Goal: Task Accomplishment & Management: Manage account settings

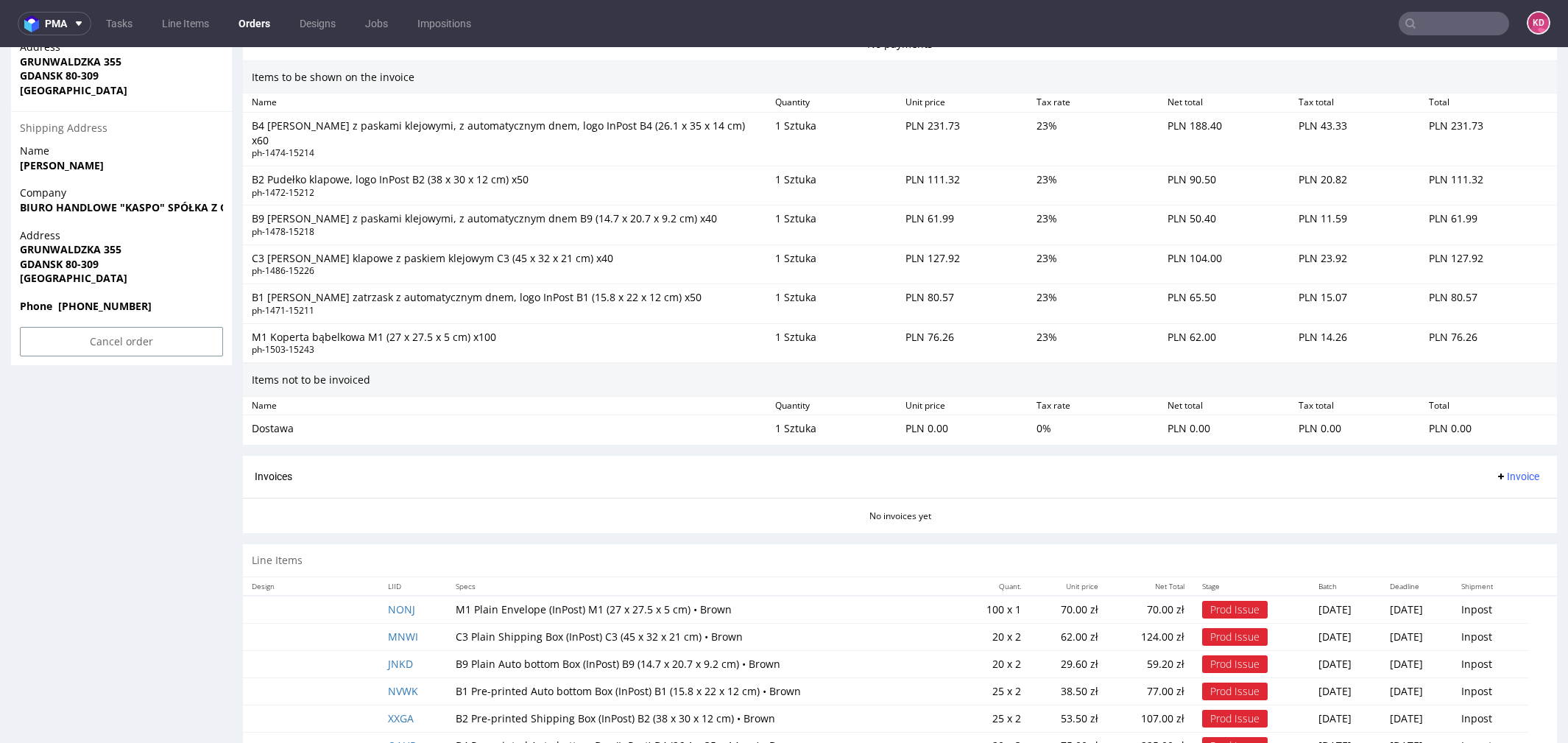
scroll to position [926, 0]
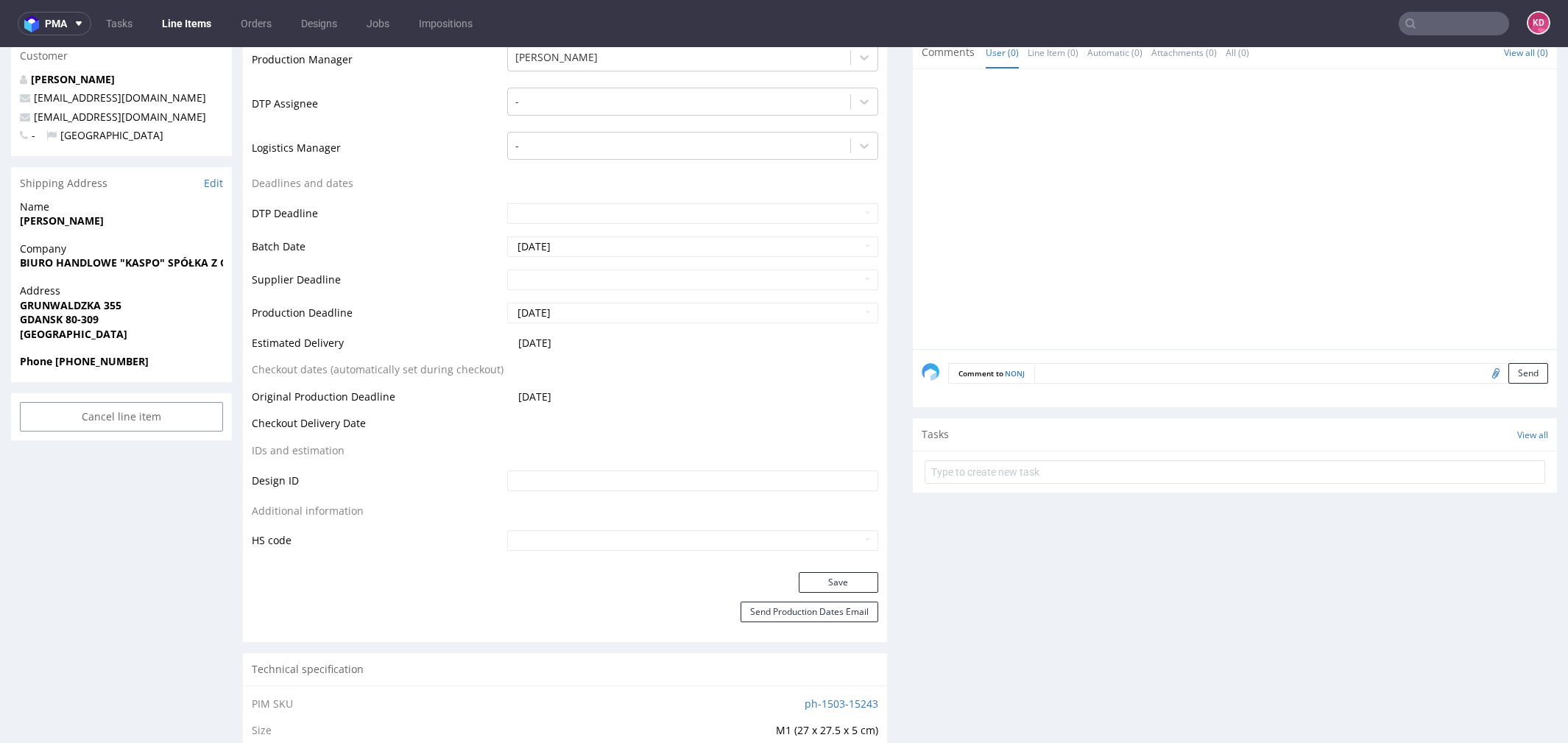
scroll to position [396, 0]
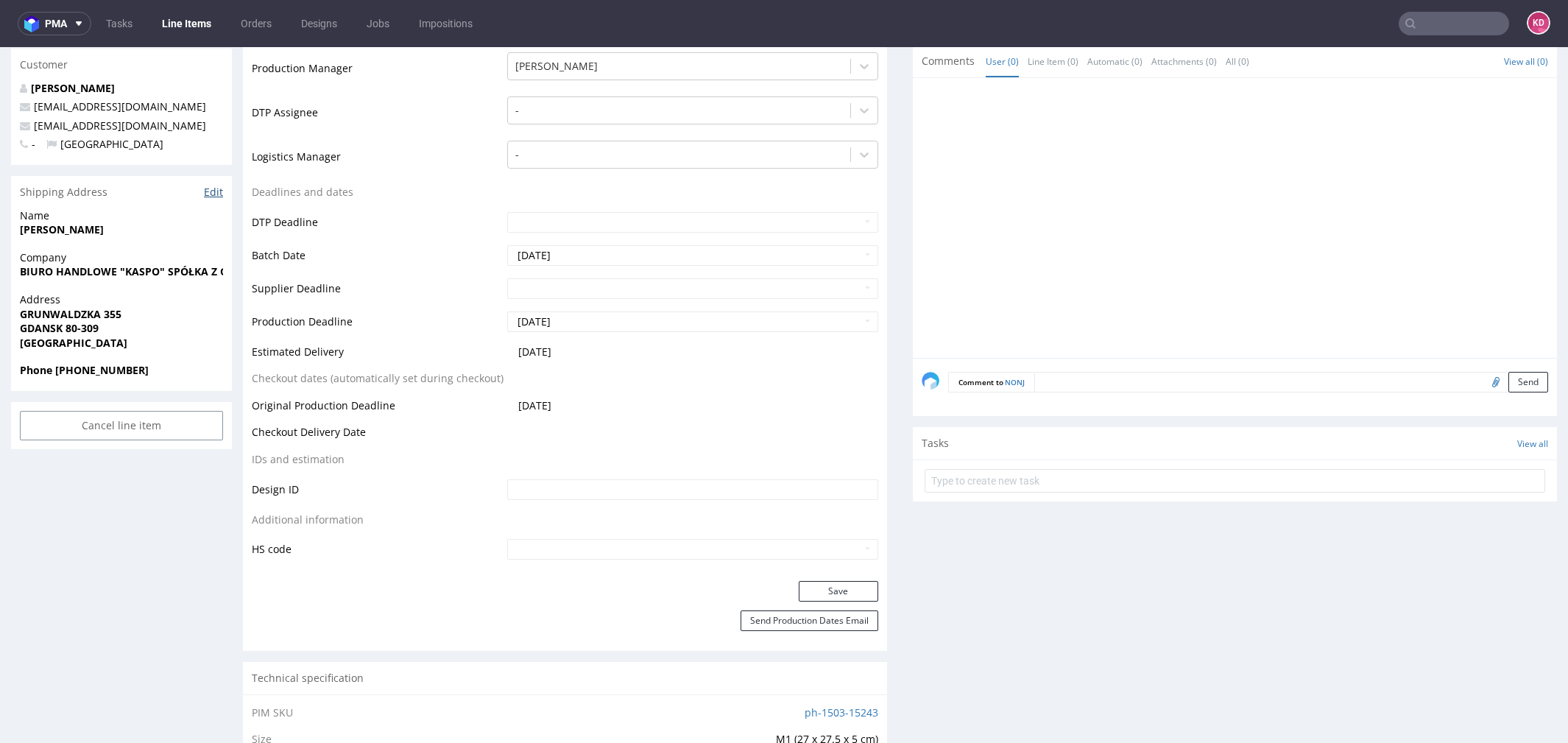
click at [212, 189] on link "Edit" at bounding box center [214, 191] width 20 height 15
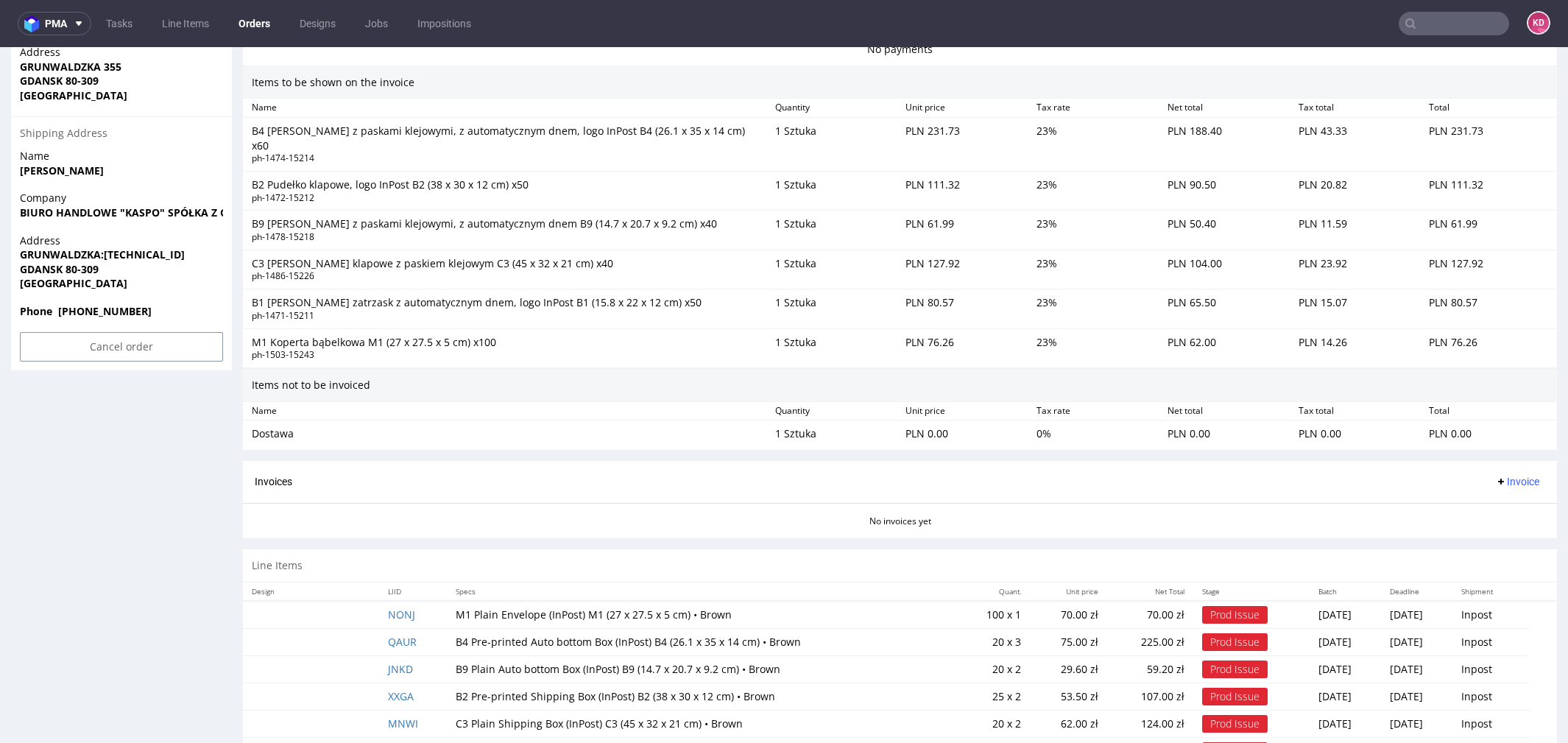
scroll to position [928, 0]
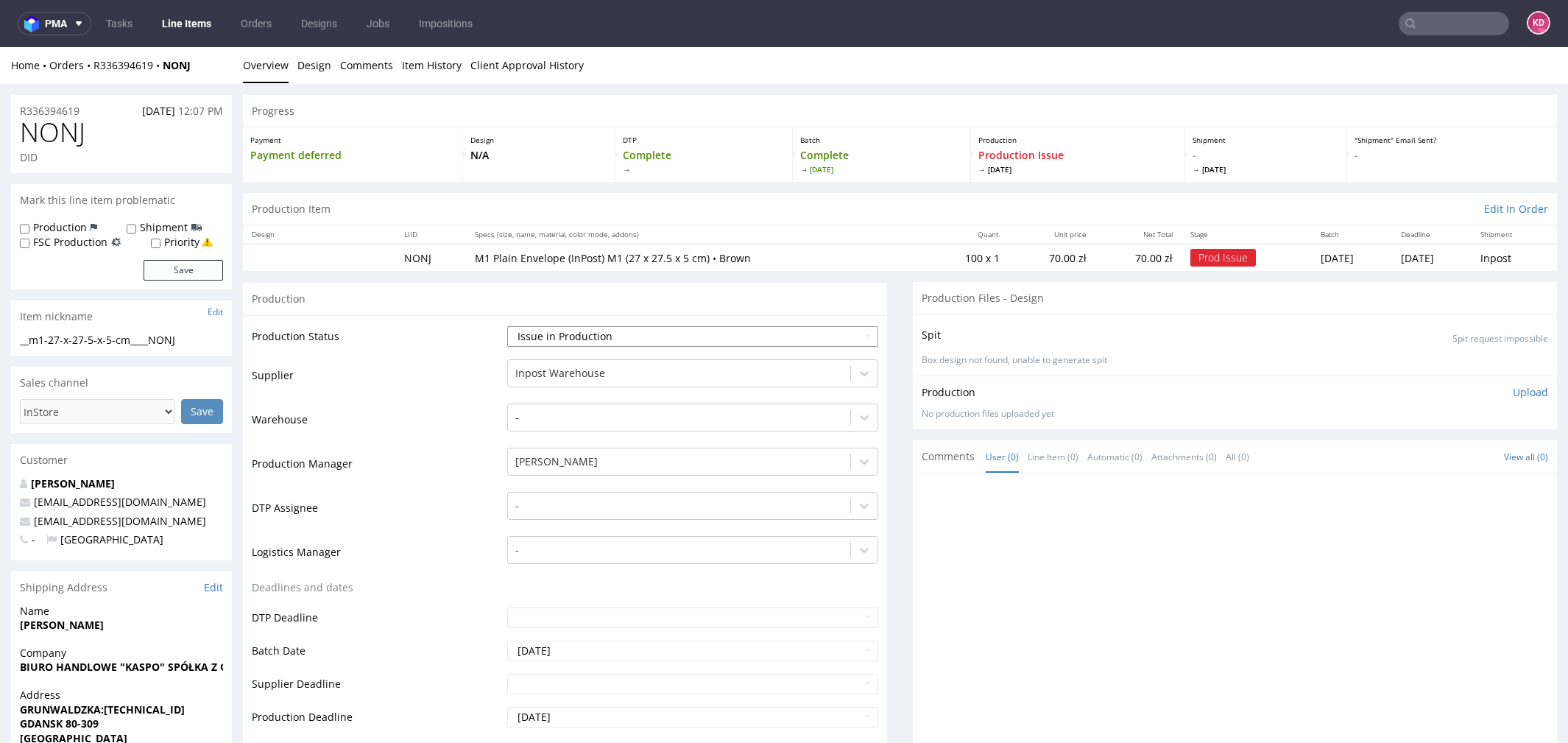
click at [574, 337] on select "Waiting for Artwork Waiting for Diecut Waiting for Mockup Waiting for DTP Waiti…" at bounding box center [693, 336] width 371 height 21
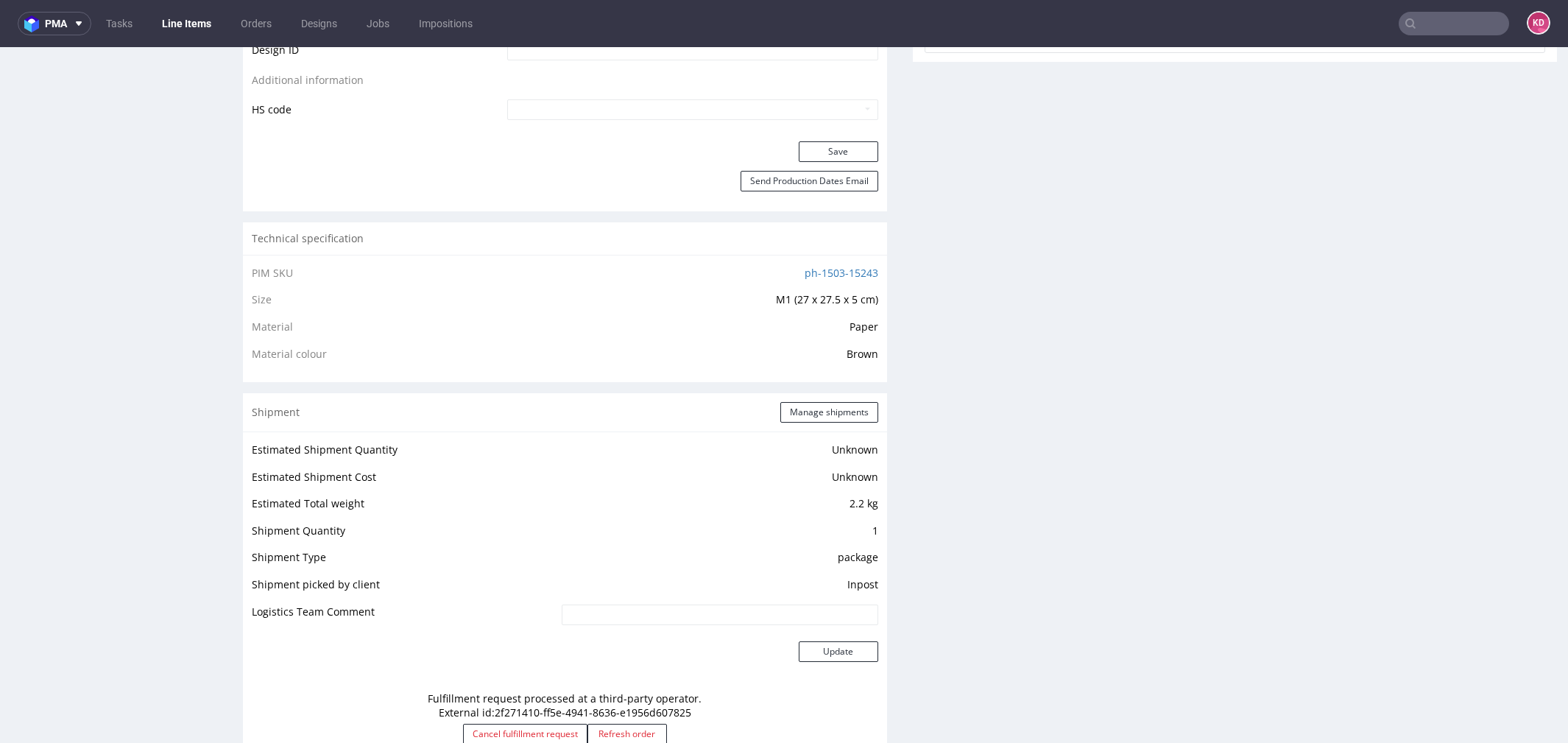
scroll to position [826, 0]
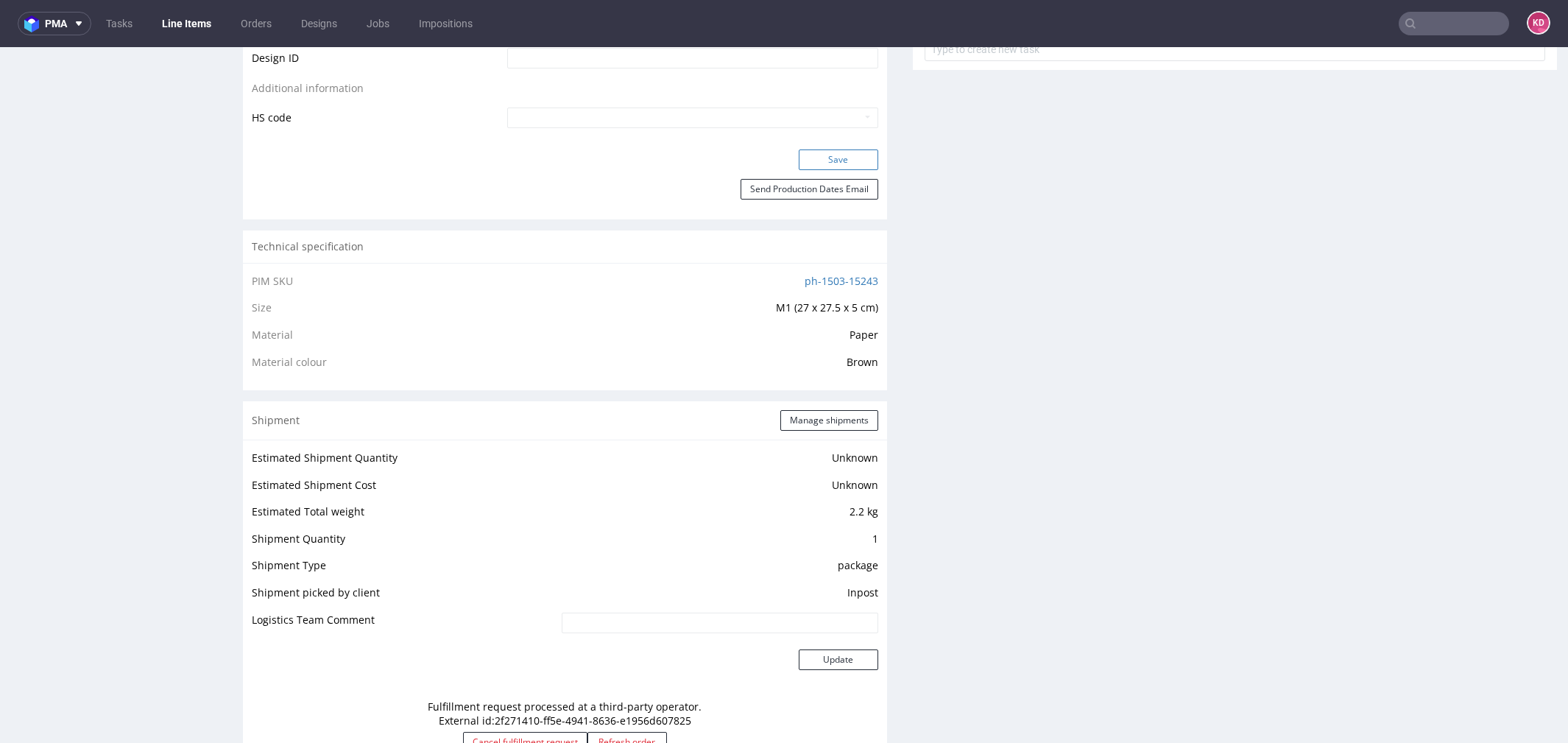
click at [831, 158] on button "Save" at bounding box center [838, 159] width 79 height 21
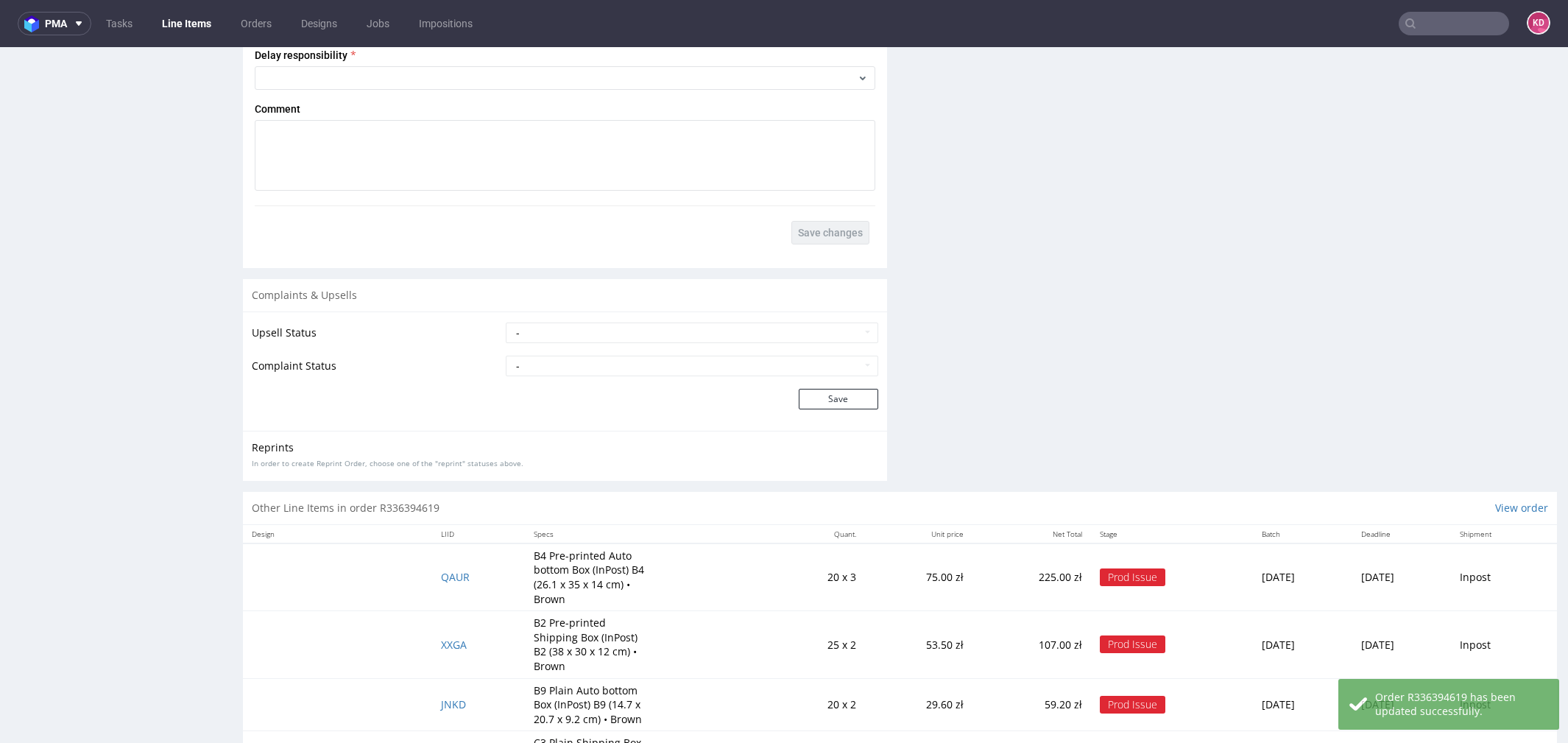
scroll to position [2036, 0]
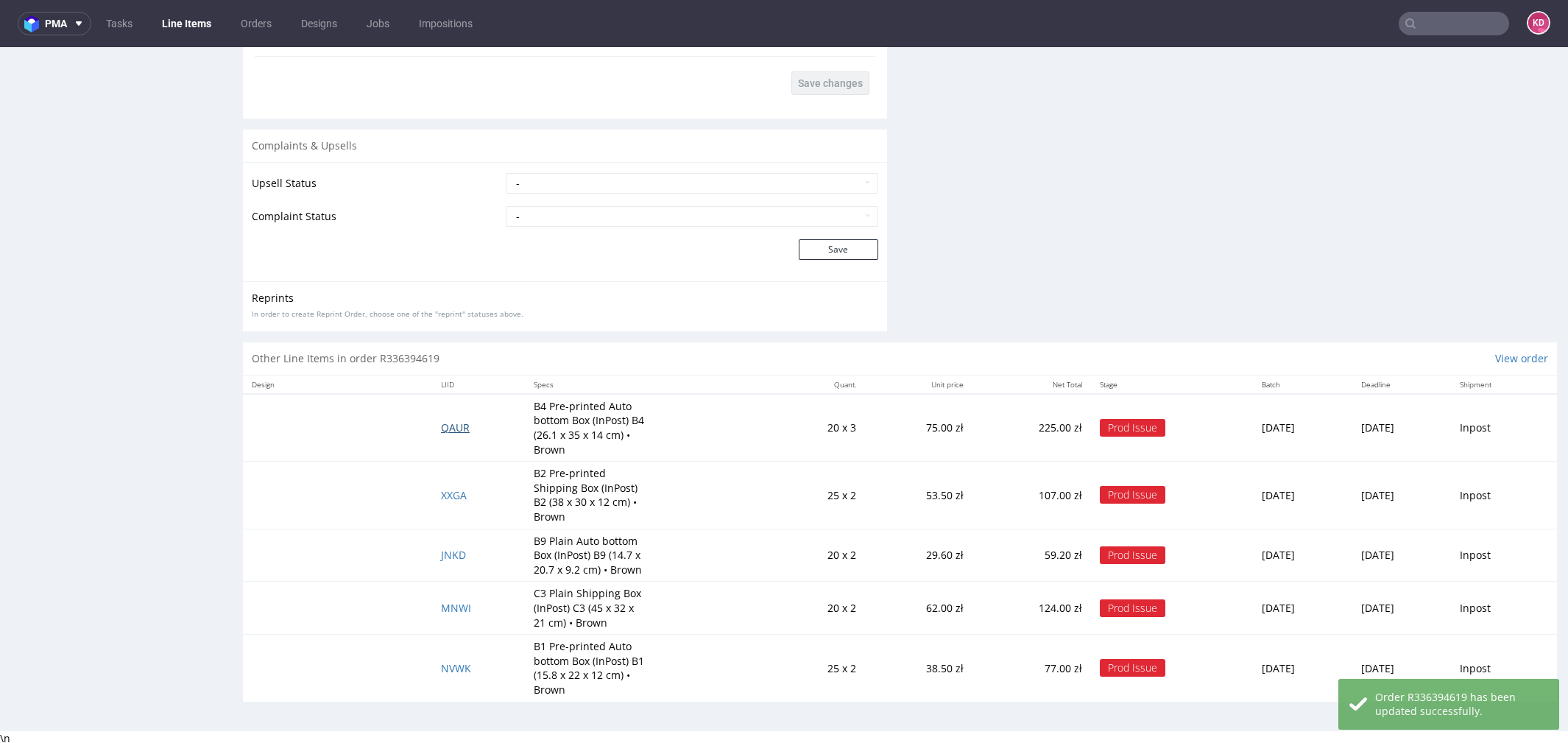
click at [441, 425] on span "QAUR" at bounding box center [454, 427] width 28 height 14
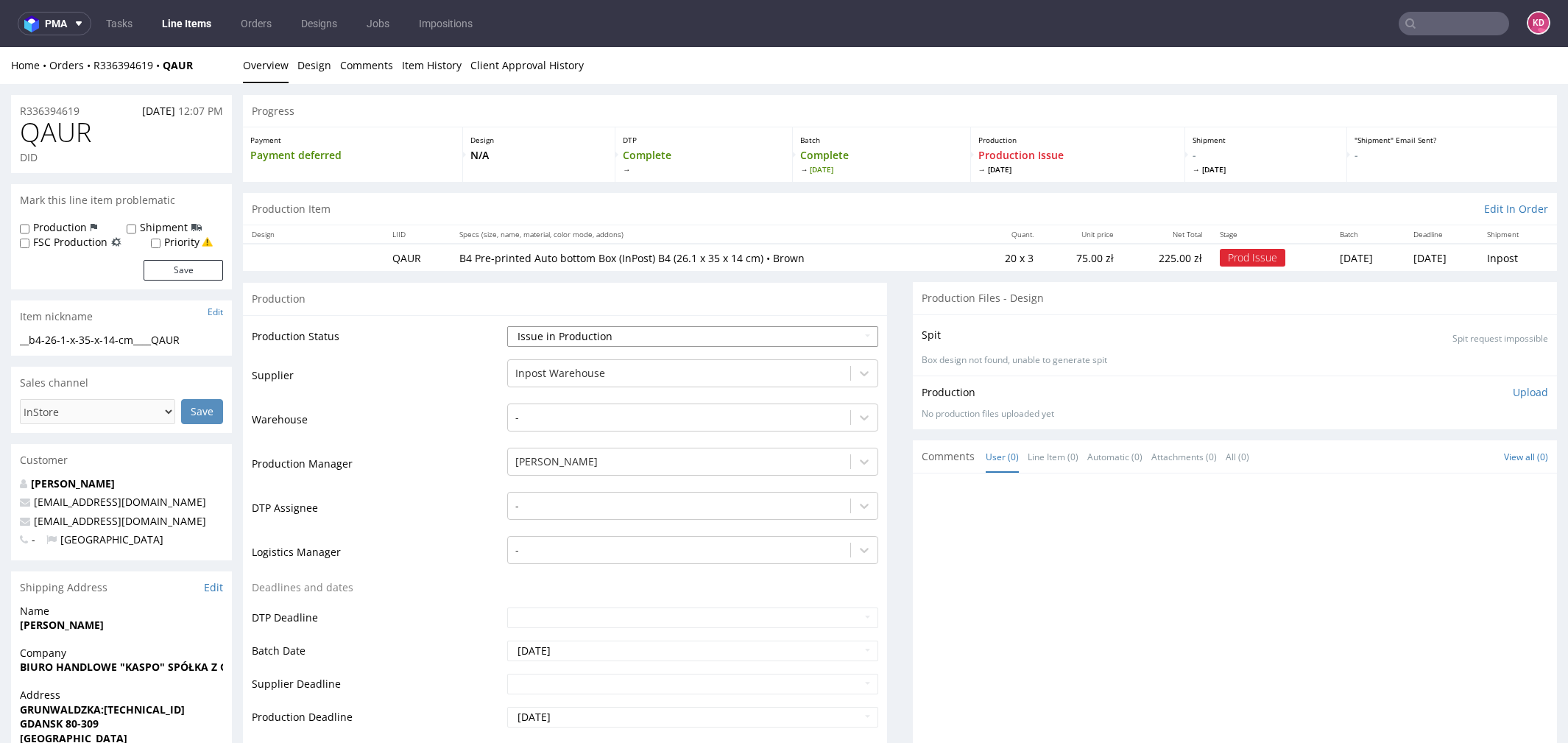
click at [695, 343] on select "Waiting for Artwork Waiting for Diecut Waiting for Mockup Waiting for DTP Waiti…" at bounding box center [693, 336] width 371 height 21
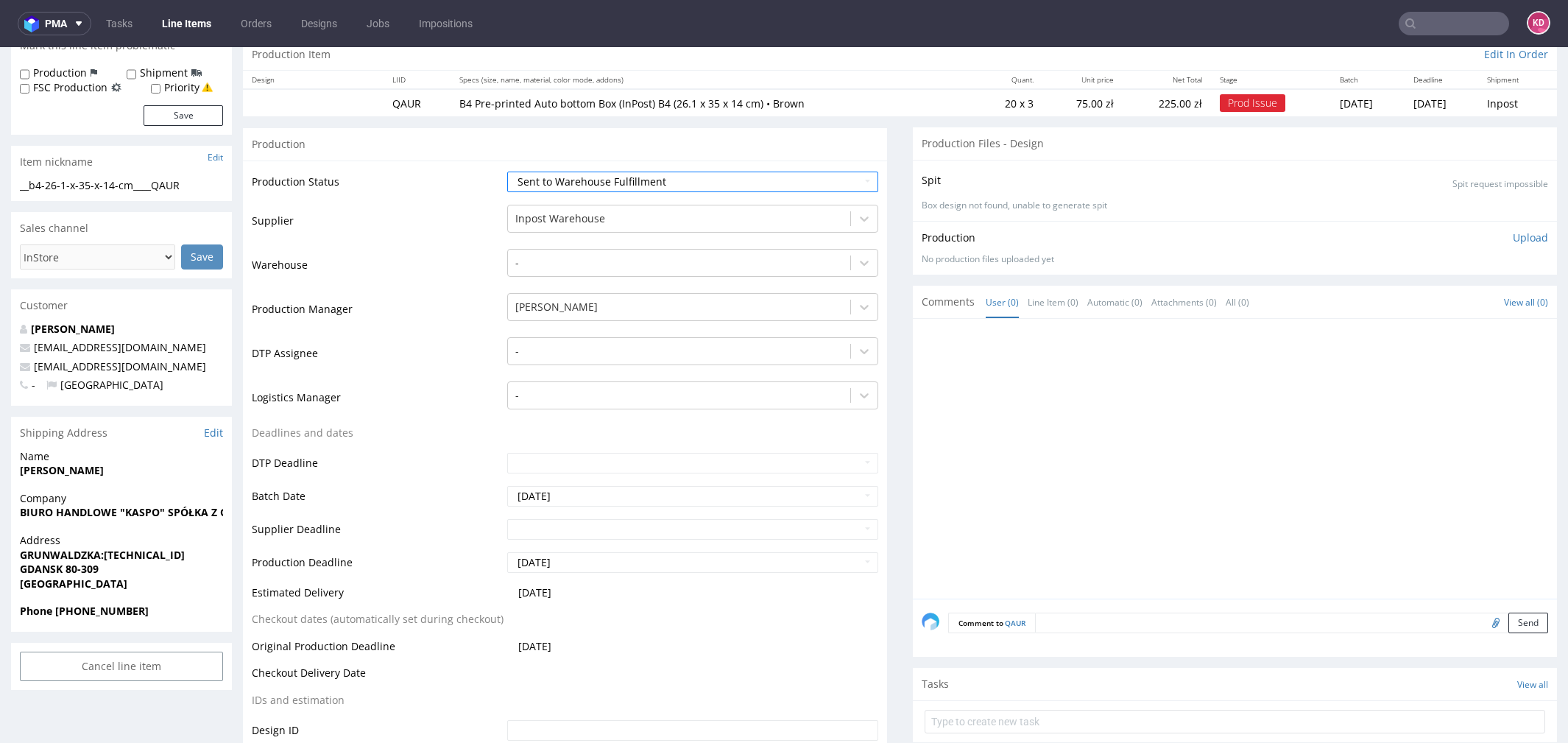
scroll to position [475, 0]
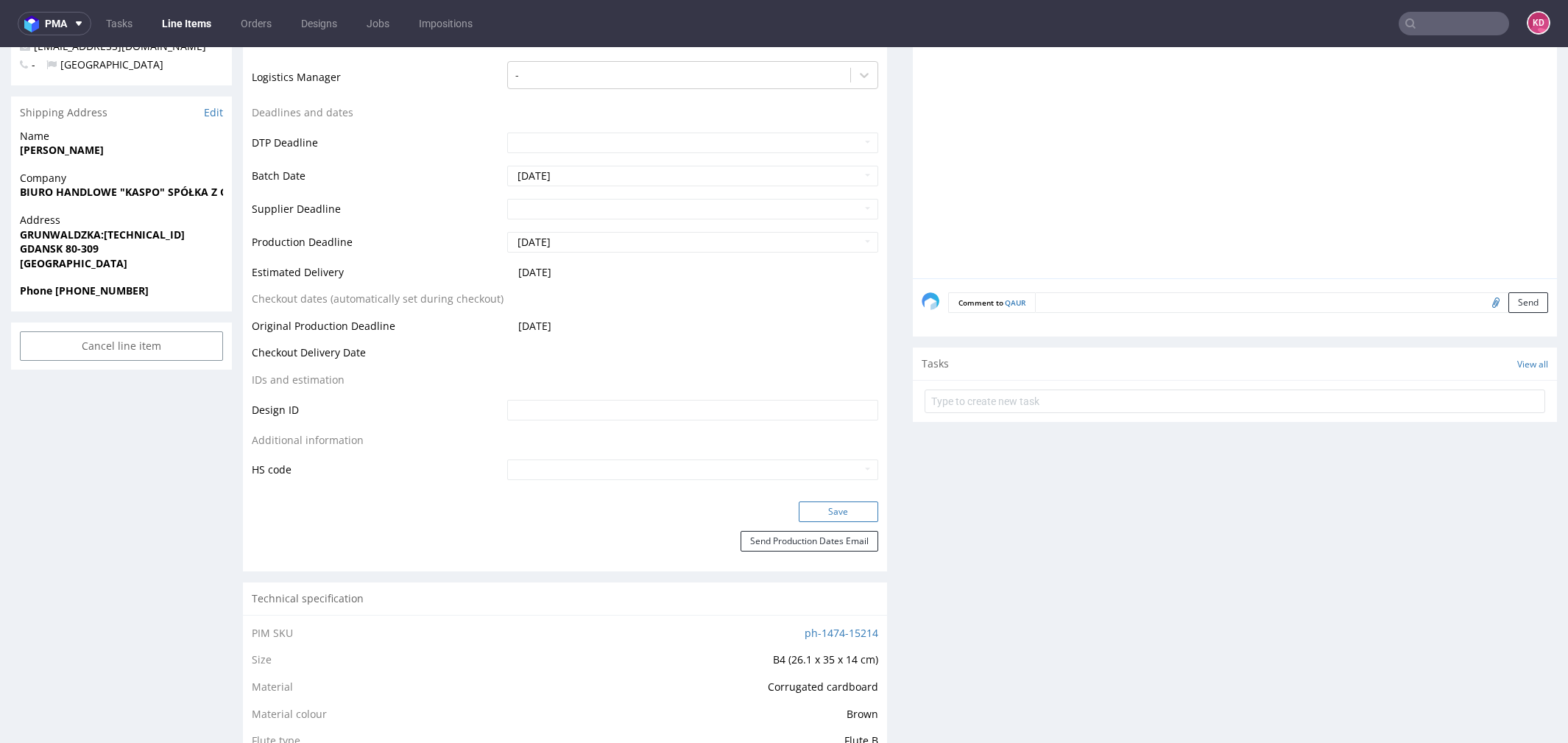
click at [863, 502] on button "Save" at bounding box center [838, 511] width 79 height 21
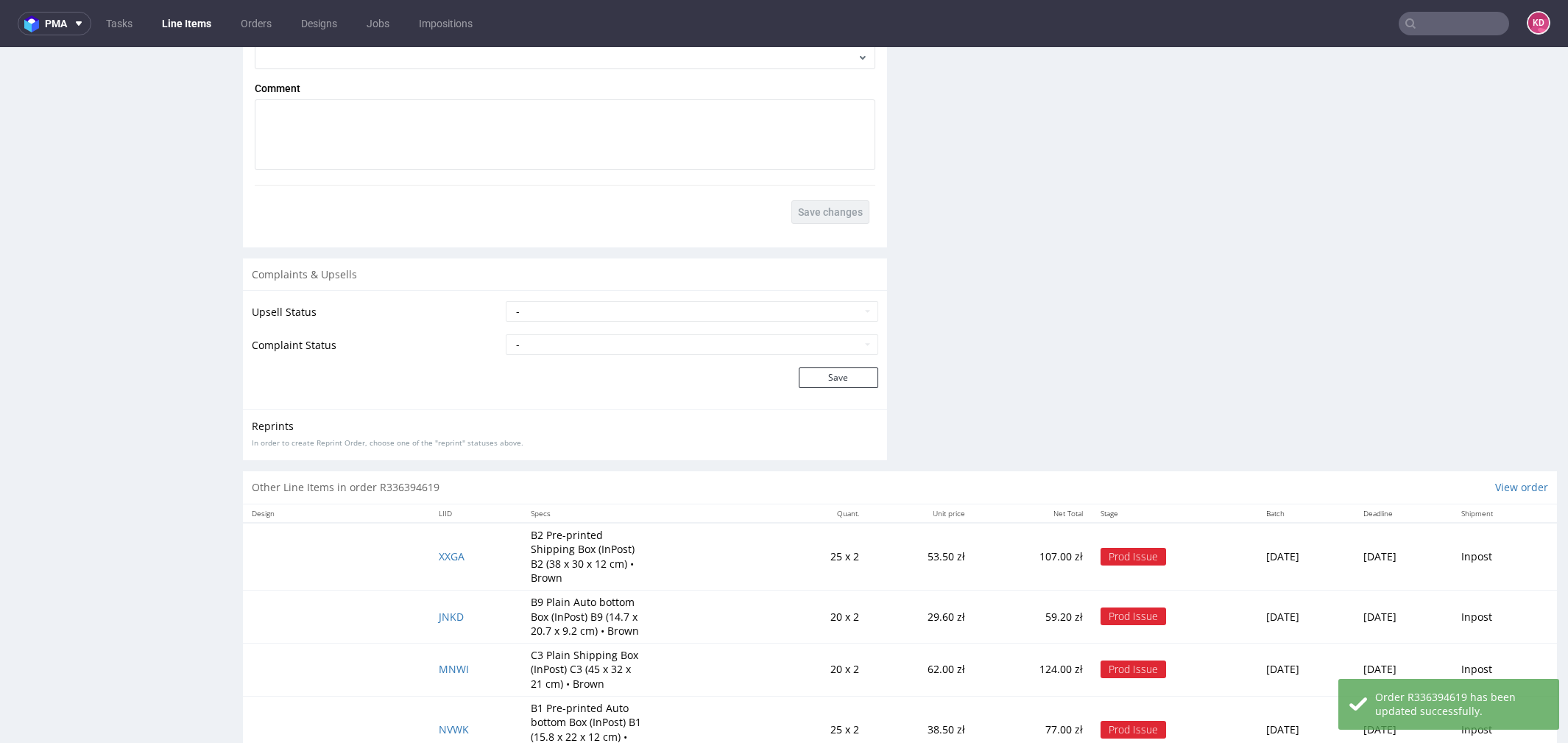
scroll to position [2043, 0]
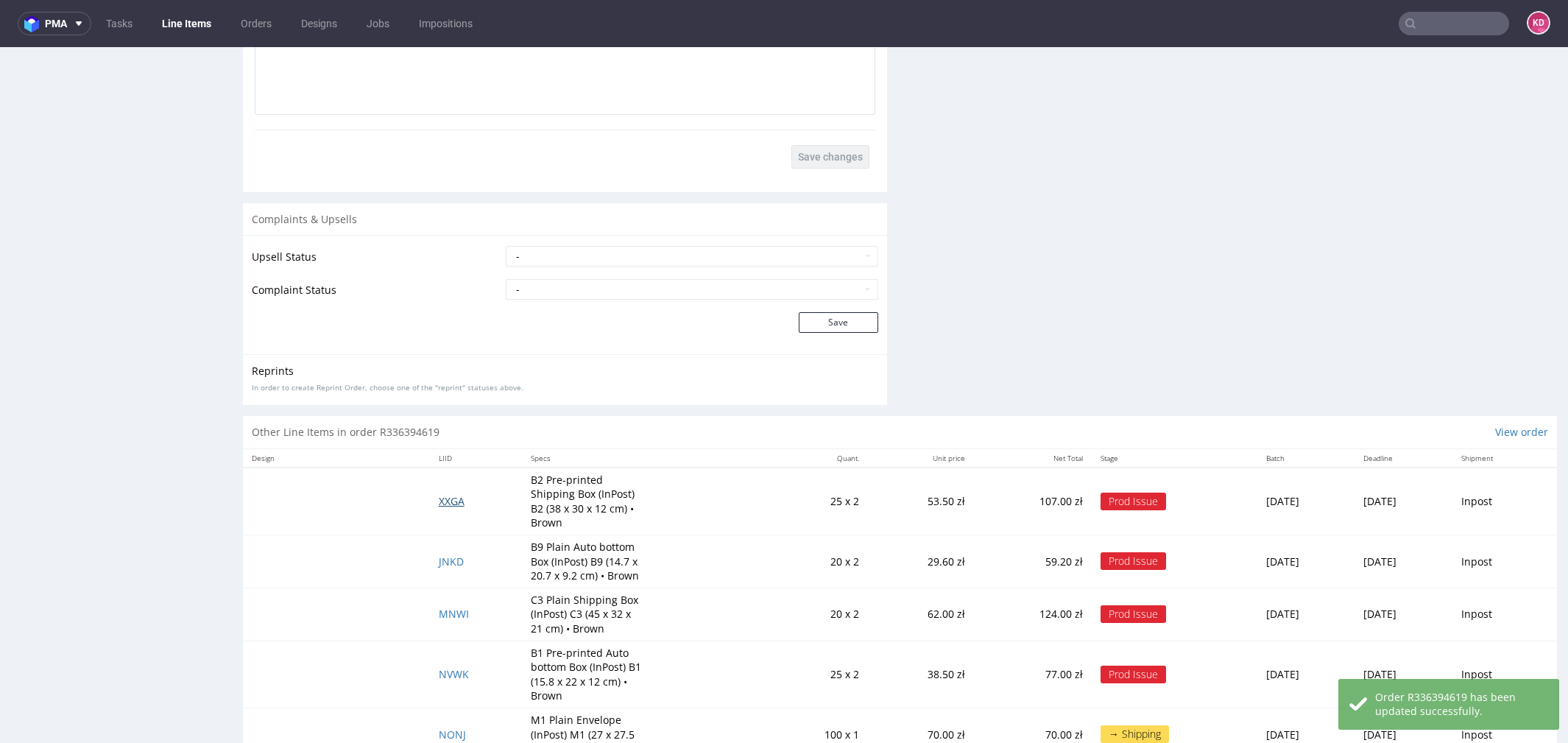
click at [445, 500] on span "XXGA" at bounding box center [451, 501] width 26 height 14
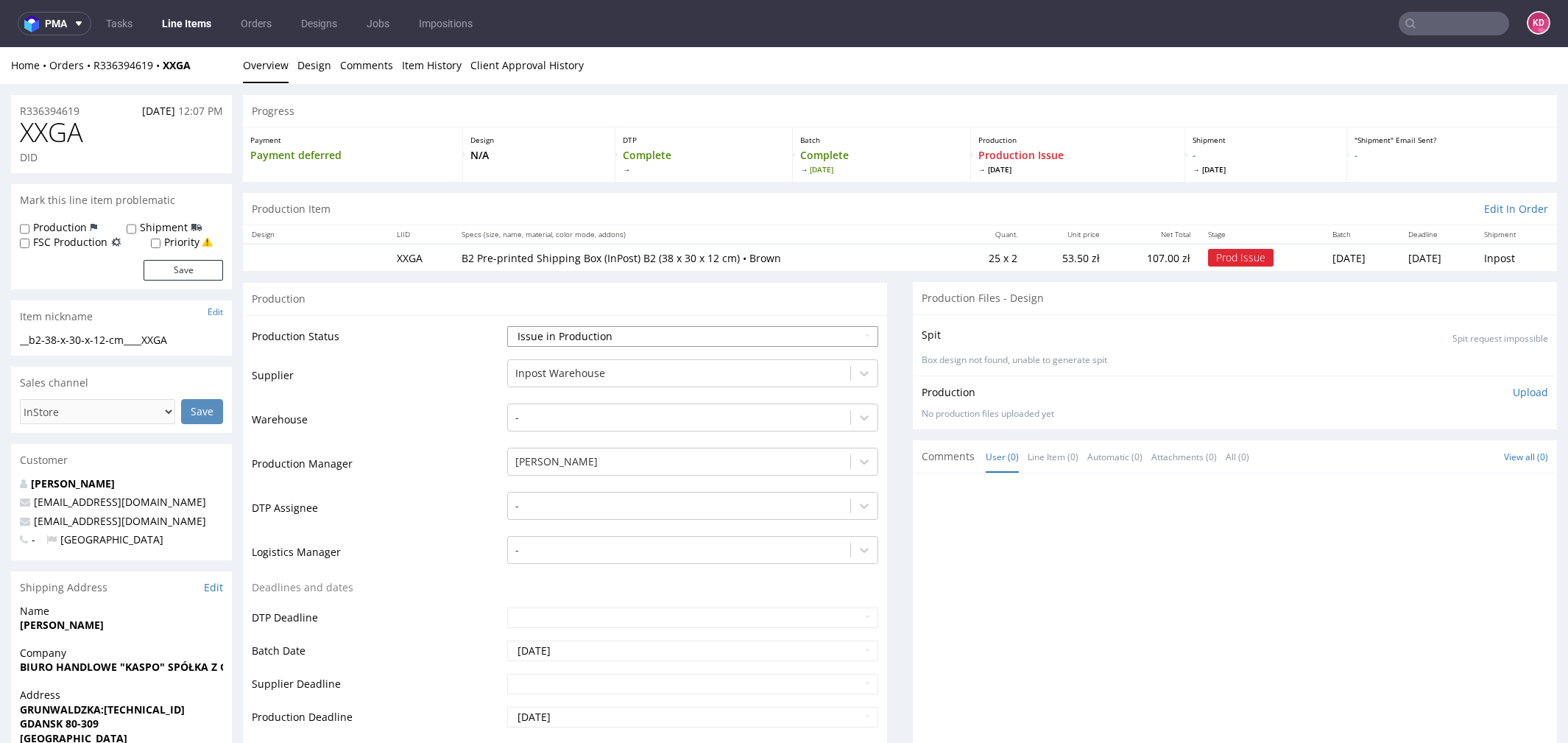
click at [655, 326] on select "Waiting for Artwork Waiting for Diecut Waiting for Mockup Waiting for DTP Waiti…" at bounding box center [693, 336] width 371 height 21
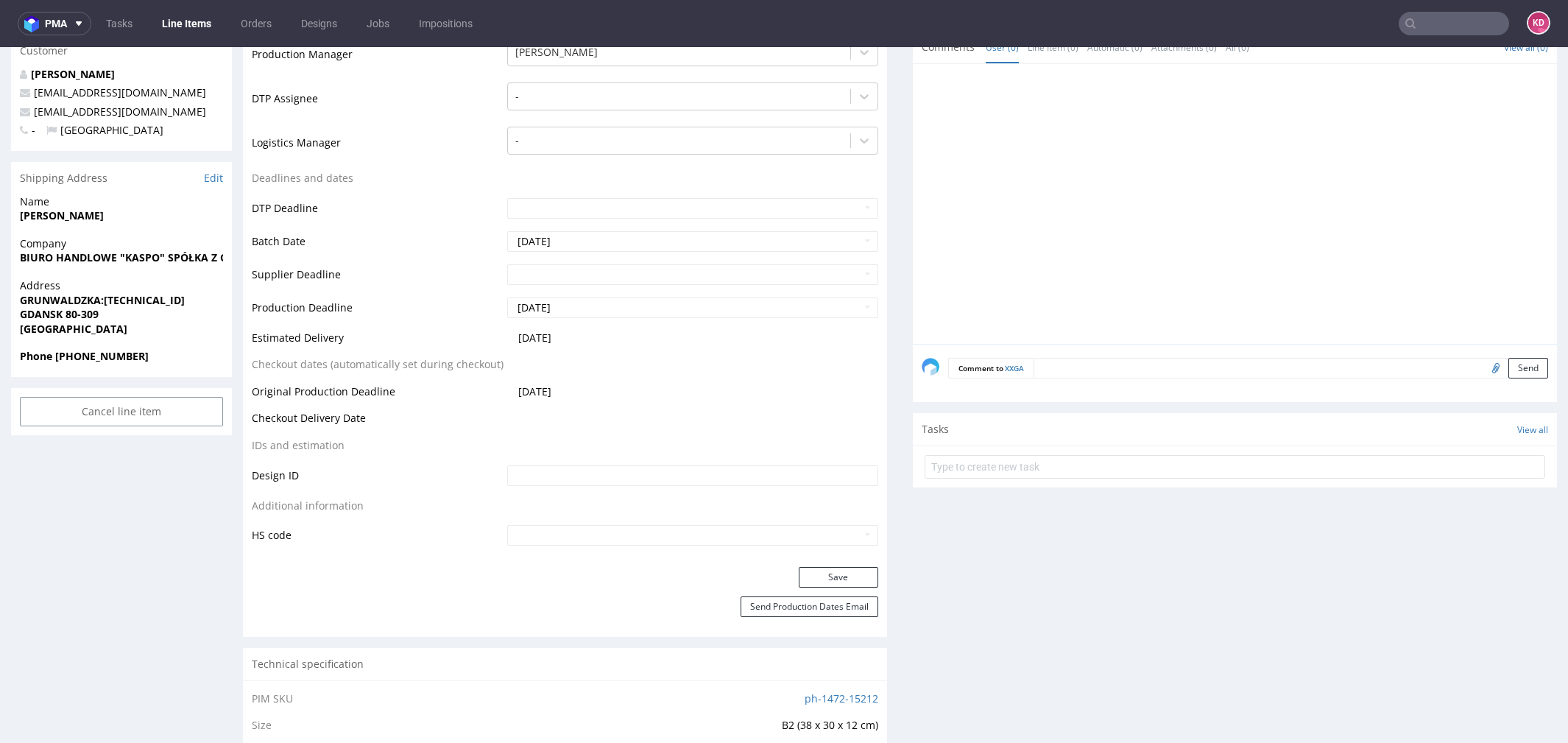
scroll to position [502, 0]
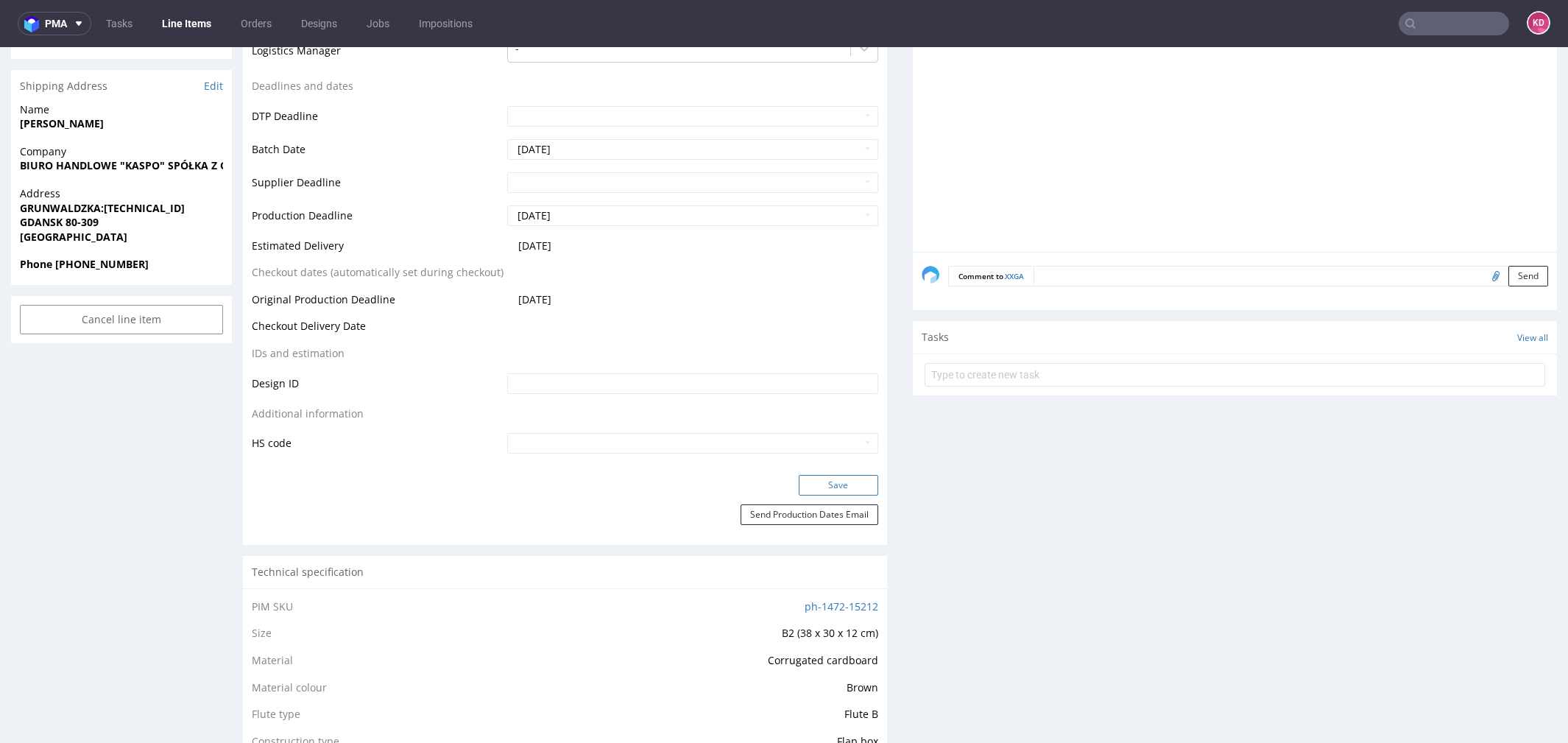
click at [838, 485] on button "Save" at bounding box center [838, 485] width 79 height 21
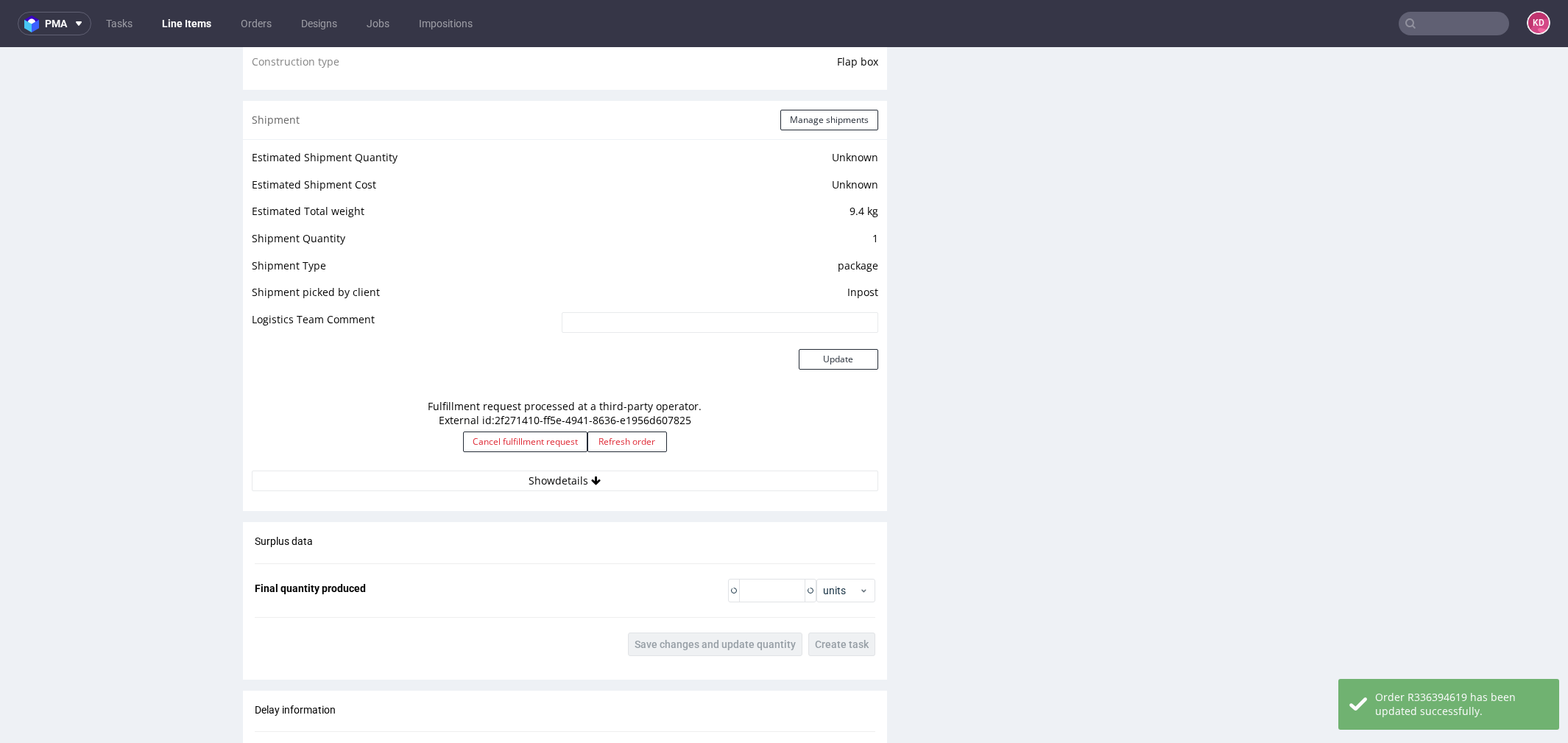
scroll to position [2075, 0]
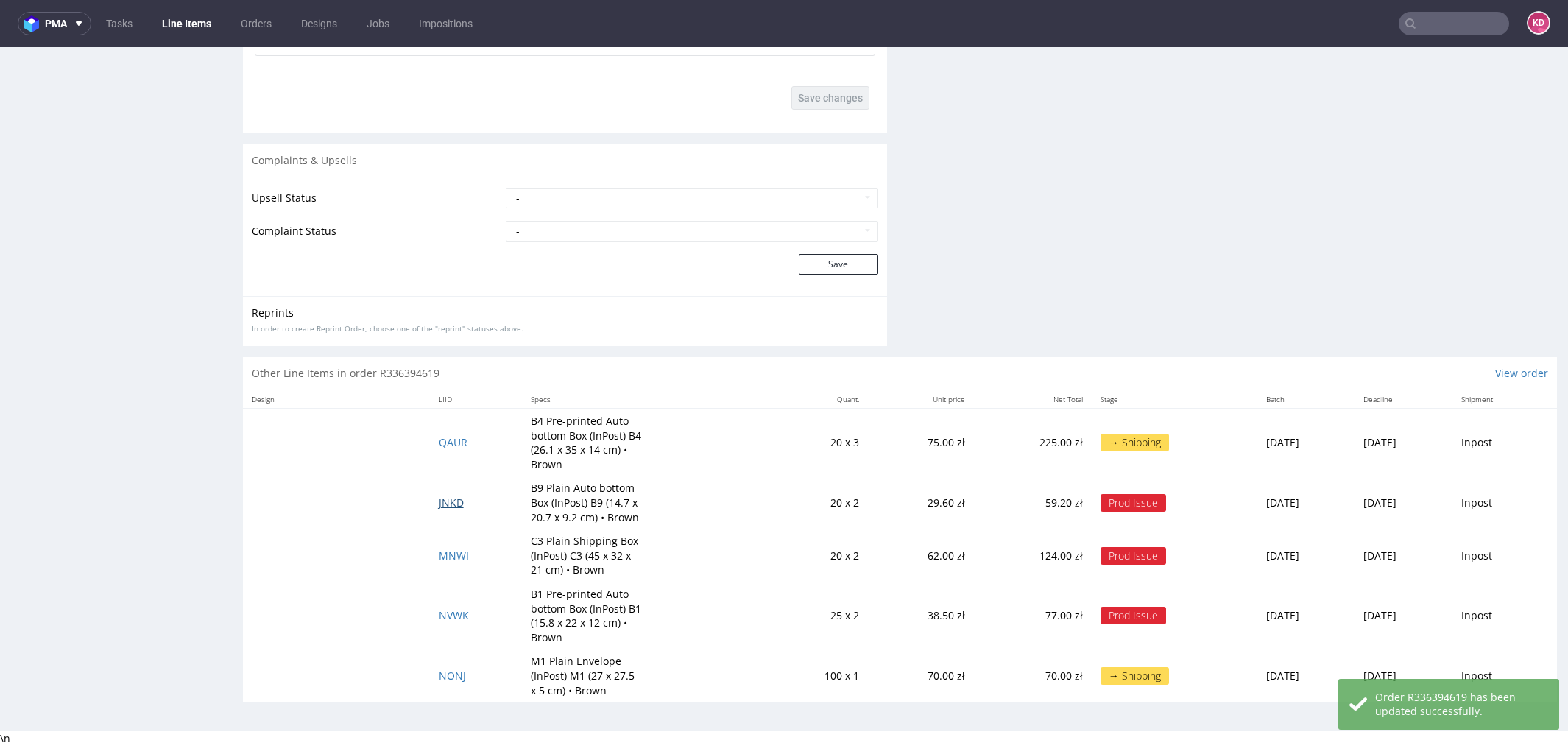
click at [442, 499] on span "JNKD" at bounding box center [451, 503] width 26 height 14
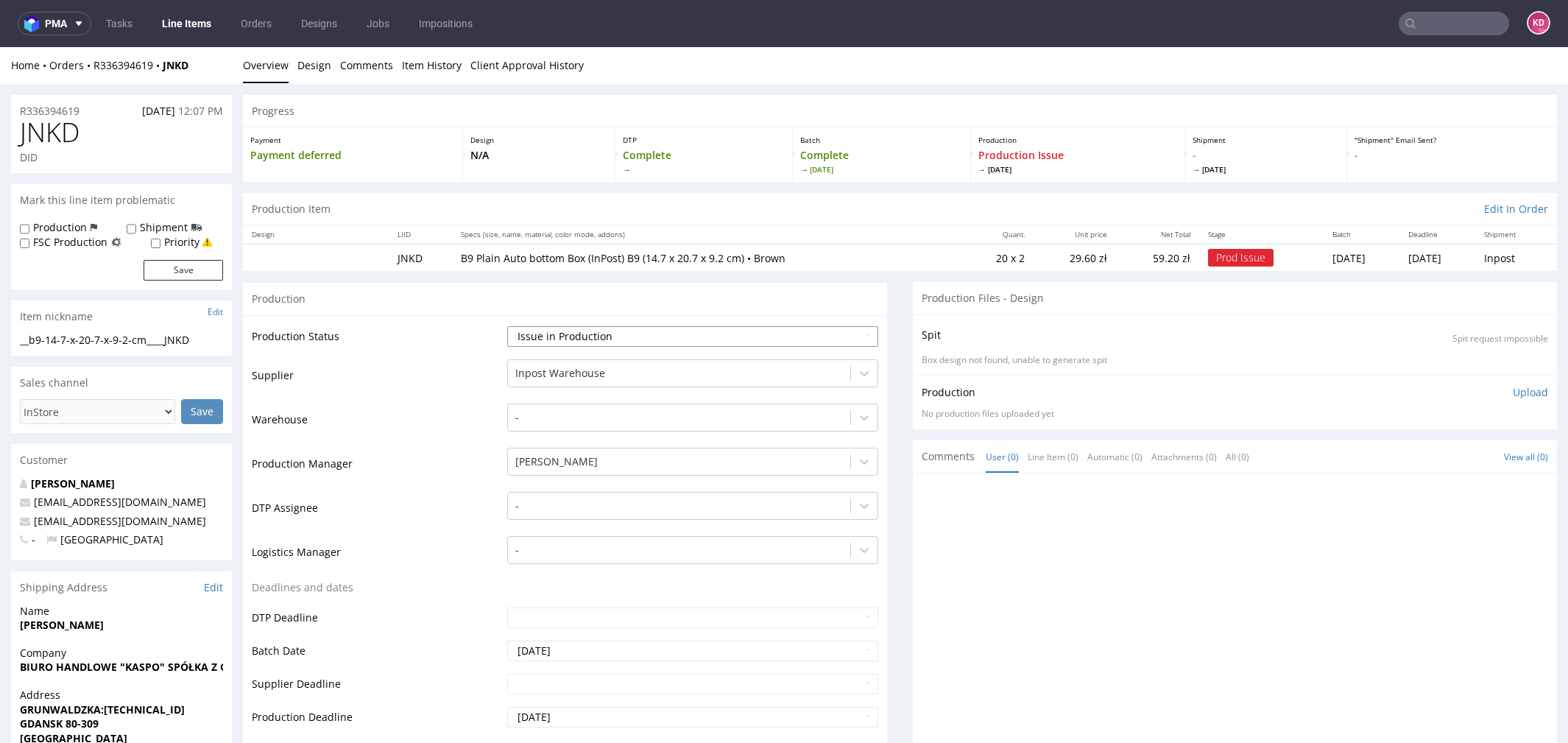
click at [604, 334] on select "Waiting for Artwork Waiting for Diecut Waiting for Mockup Waiting for DTP Waiti…" at bounding box center [693, 336] width 371 height 21
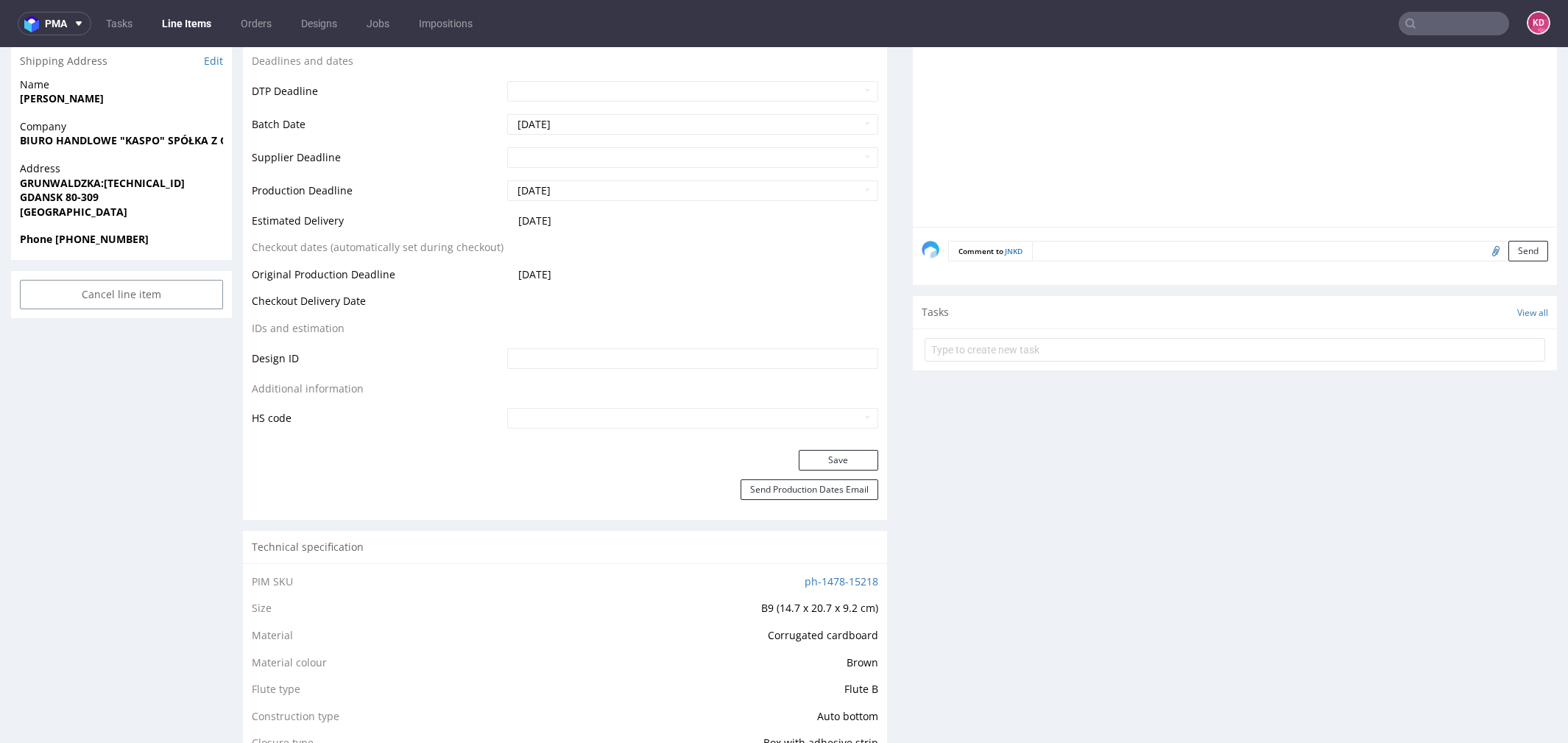
scroll to position [620, 0]
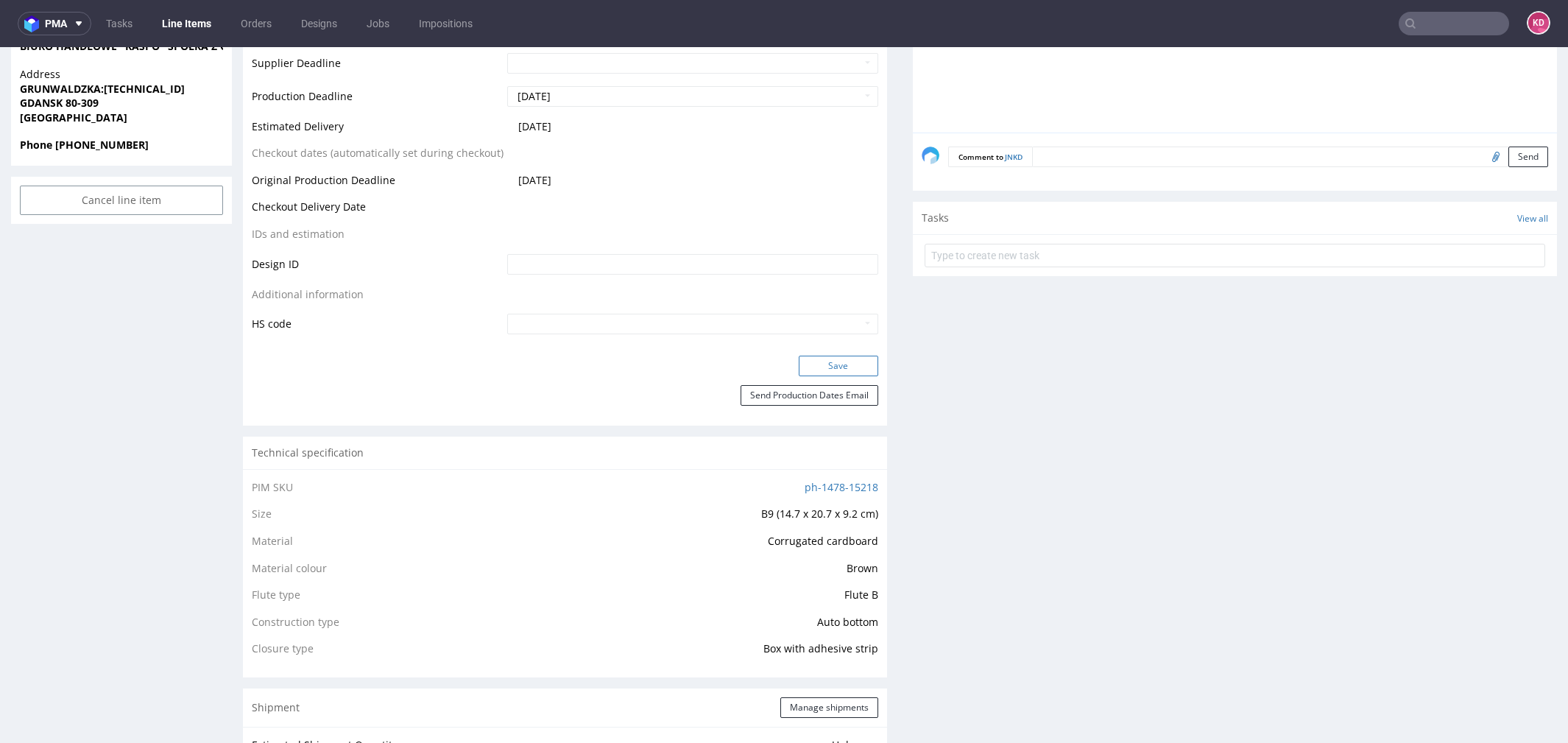
click at [834, 364] on button "Save" at bounding box center [838, 365] width 79 height 21
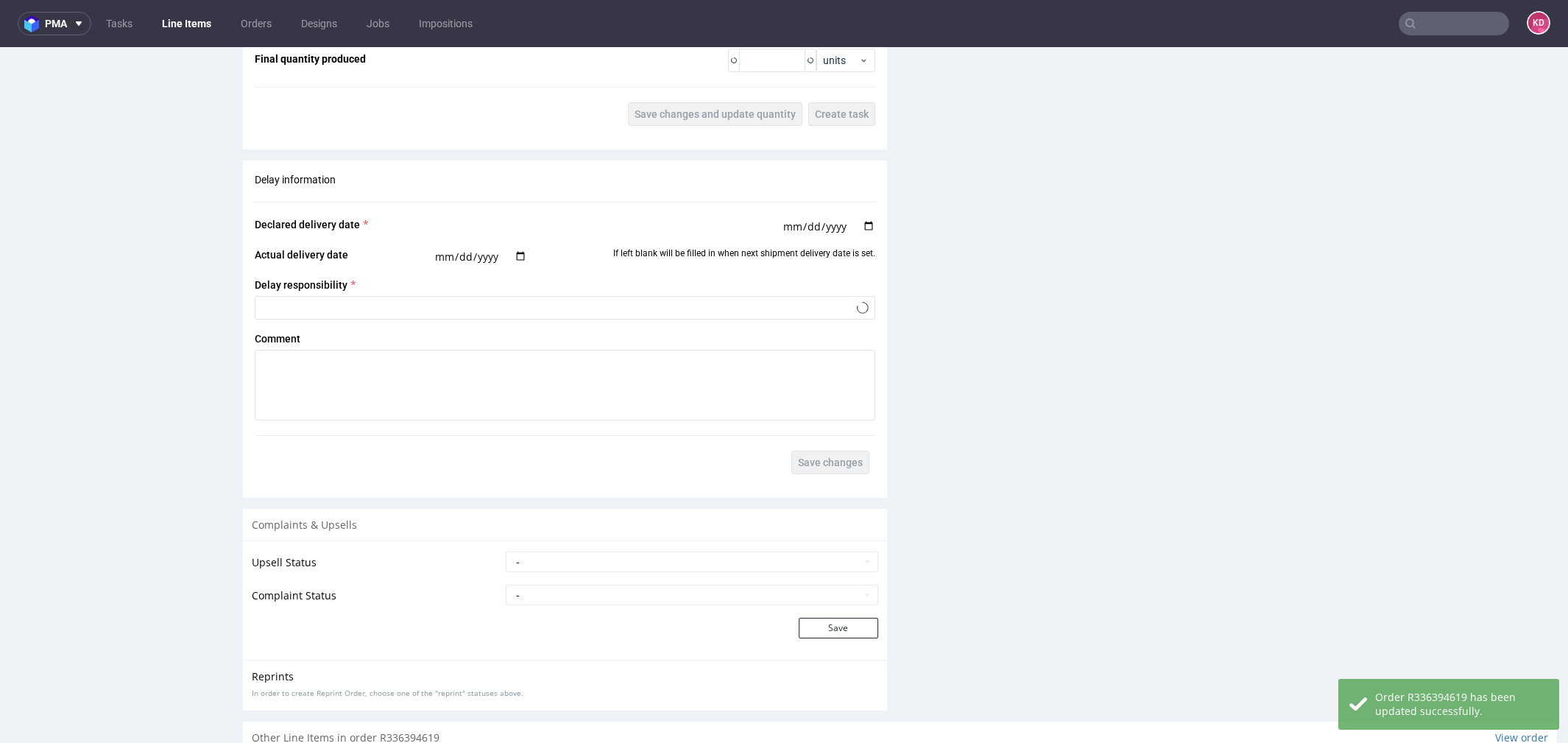
scroll to position [2116, 0]
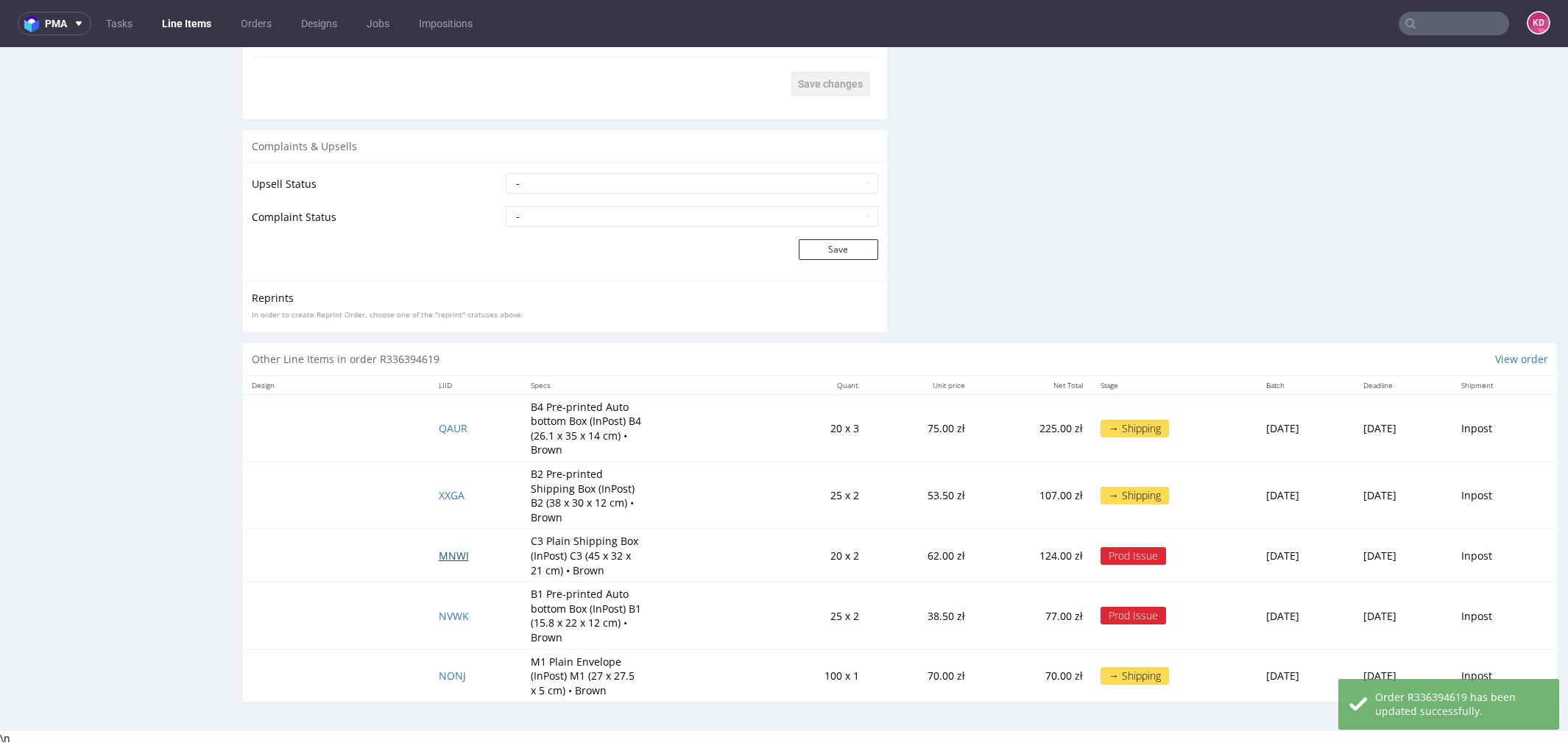
click at [439, 556] on span "MNWI" at bounding box center [453, 556] width 30 height 14
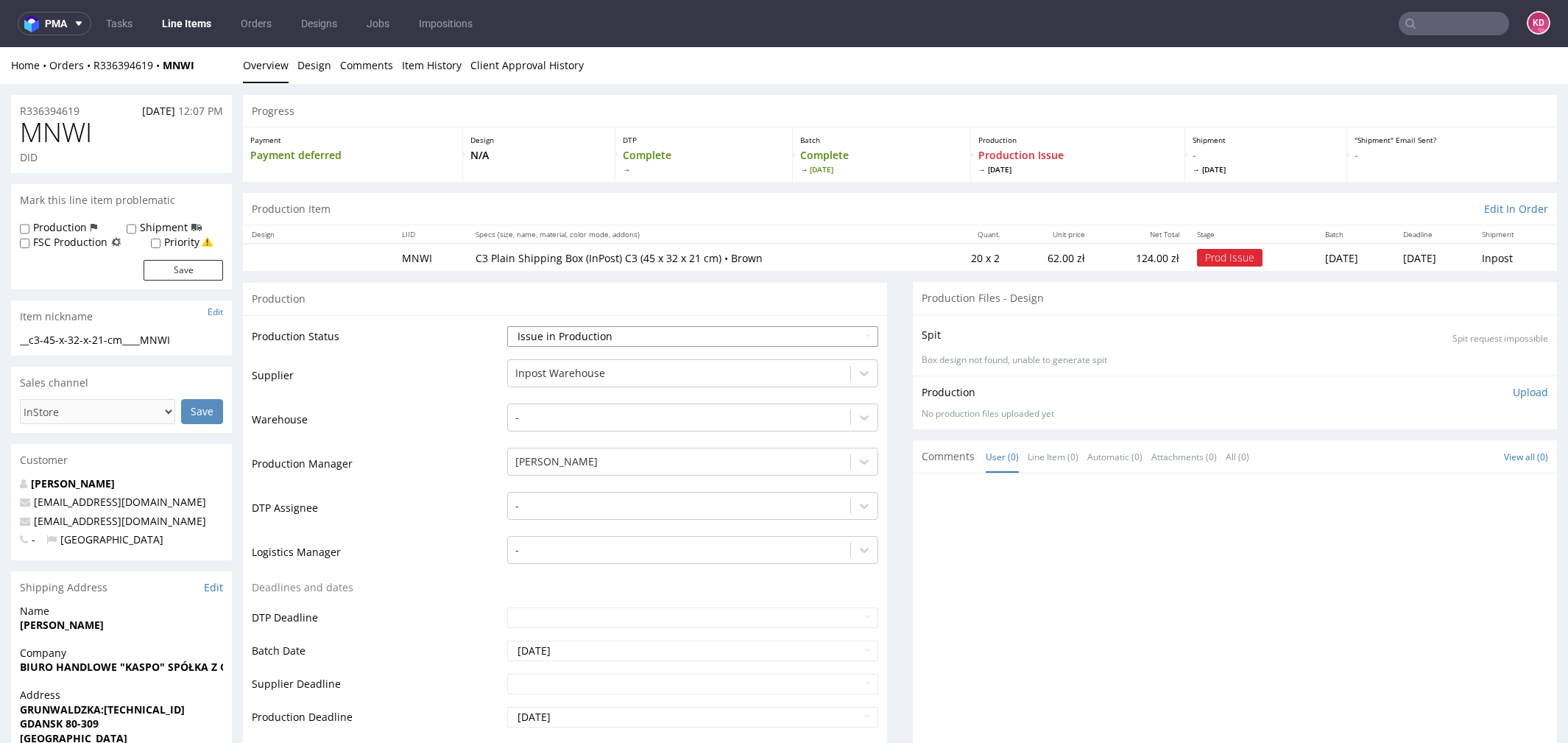
click at [674, 343] on select "Waiting for Artwork Waiting for Diecut Waiting for Mockup Waiting for DTP Waiti…" at bounding box center [693, 336] width 371 height 21
select select "sent_to_warehouse_fulfillment"
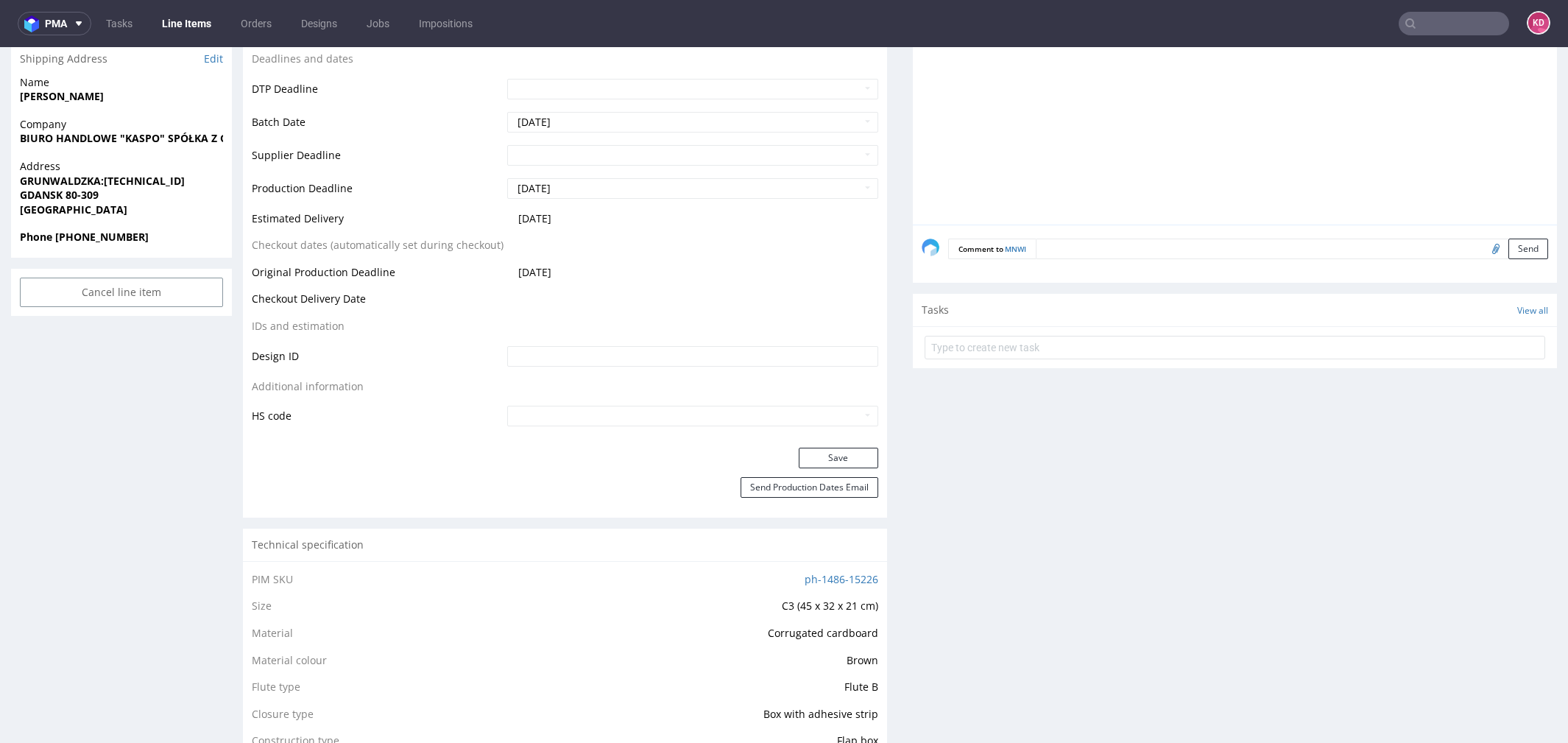
scroll to position [703, 0]
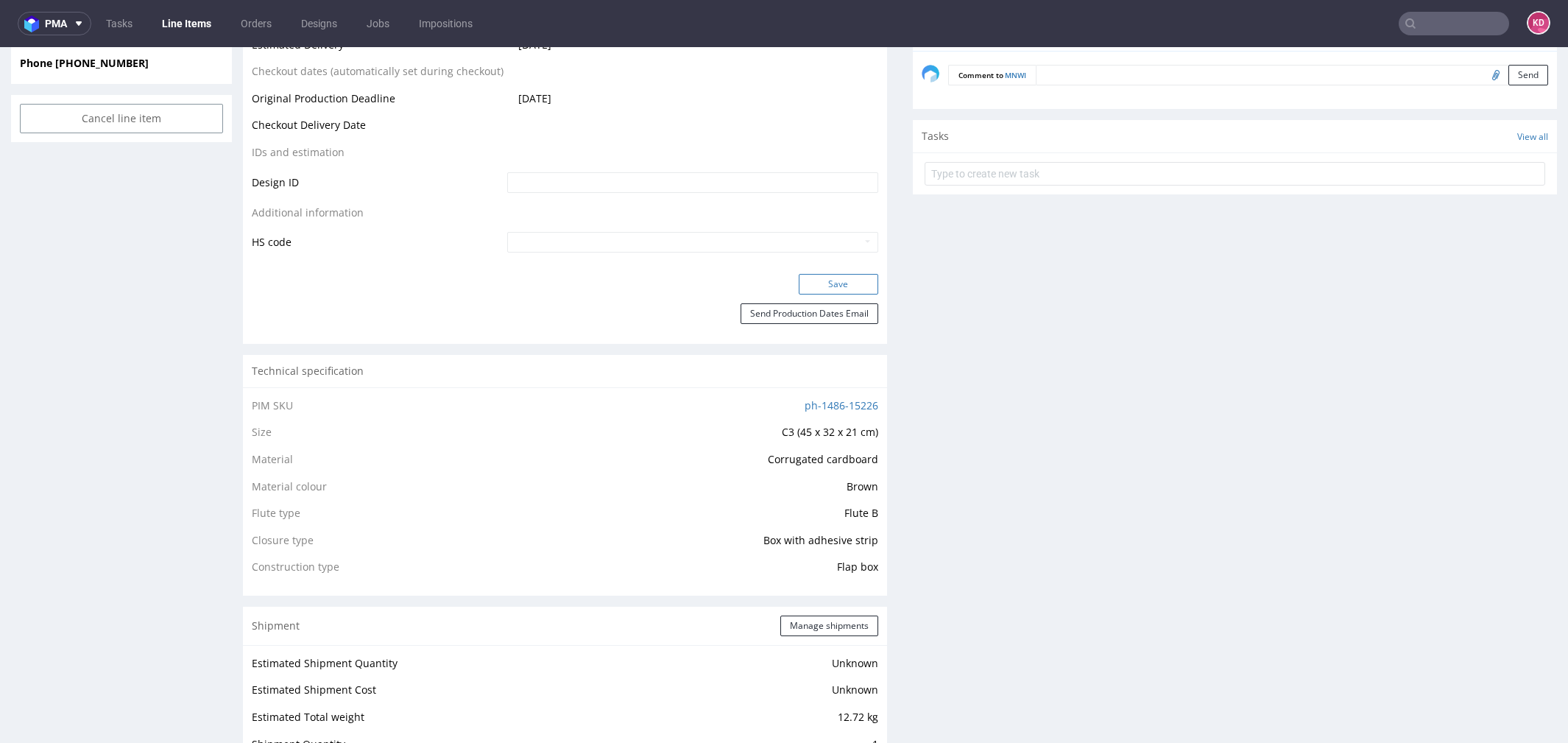
click at [849, 287] on button "Save" at bounding box center [838, 284] width 79 height 21
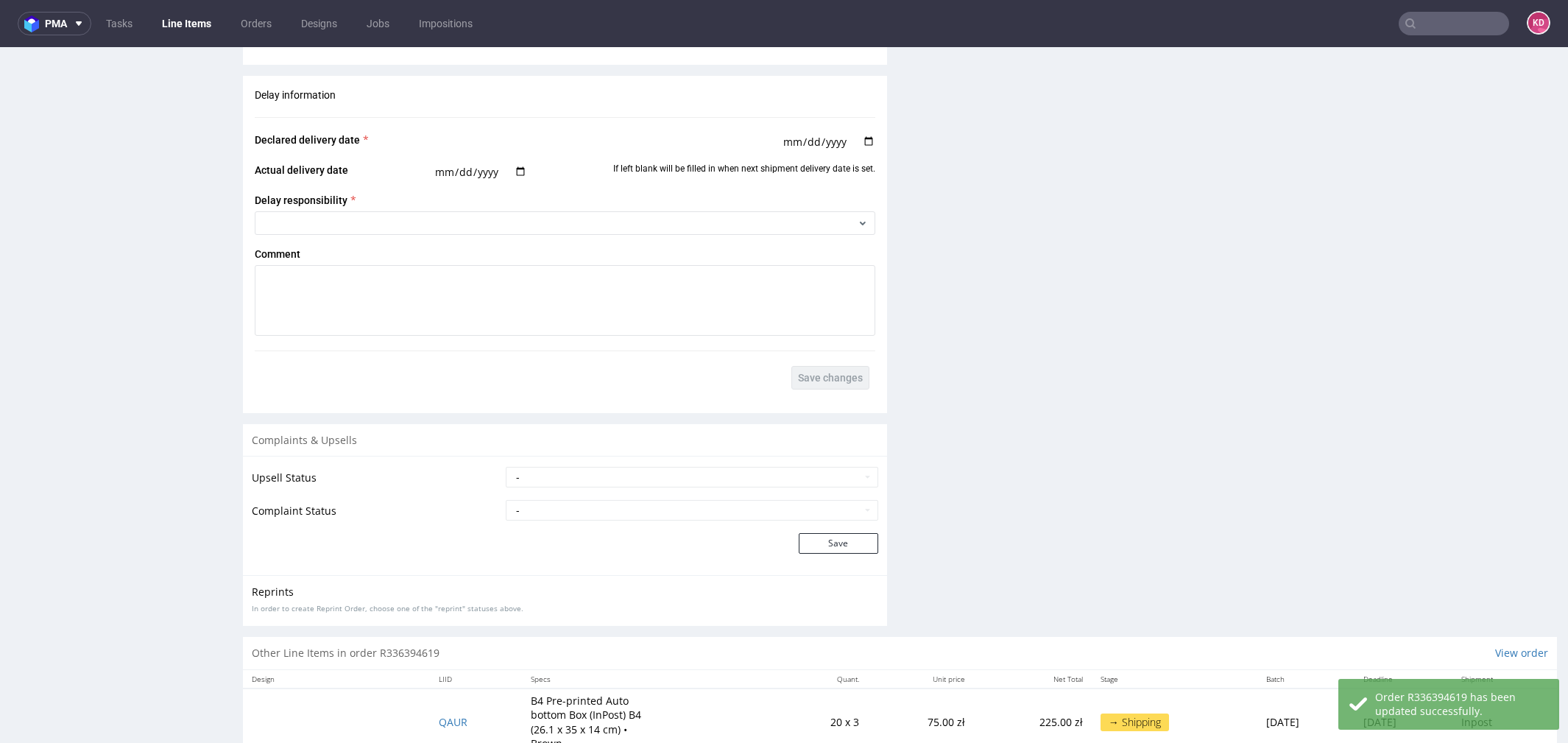
scroll to position [2116, 0]
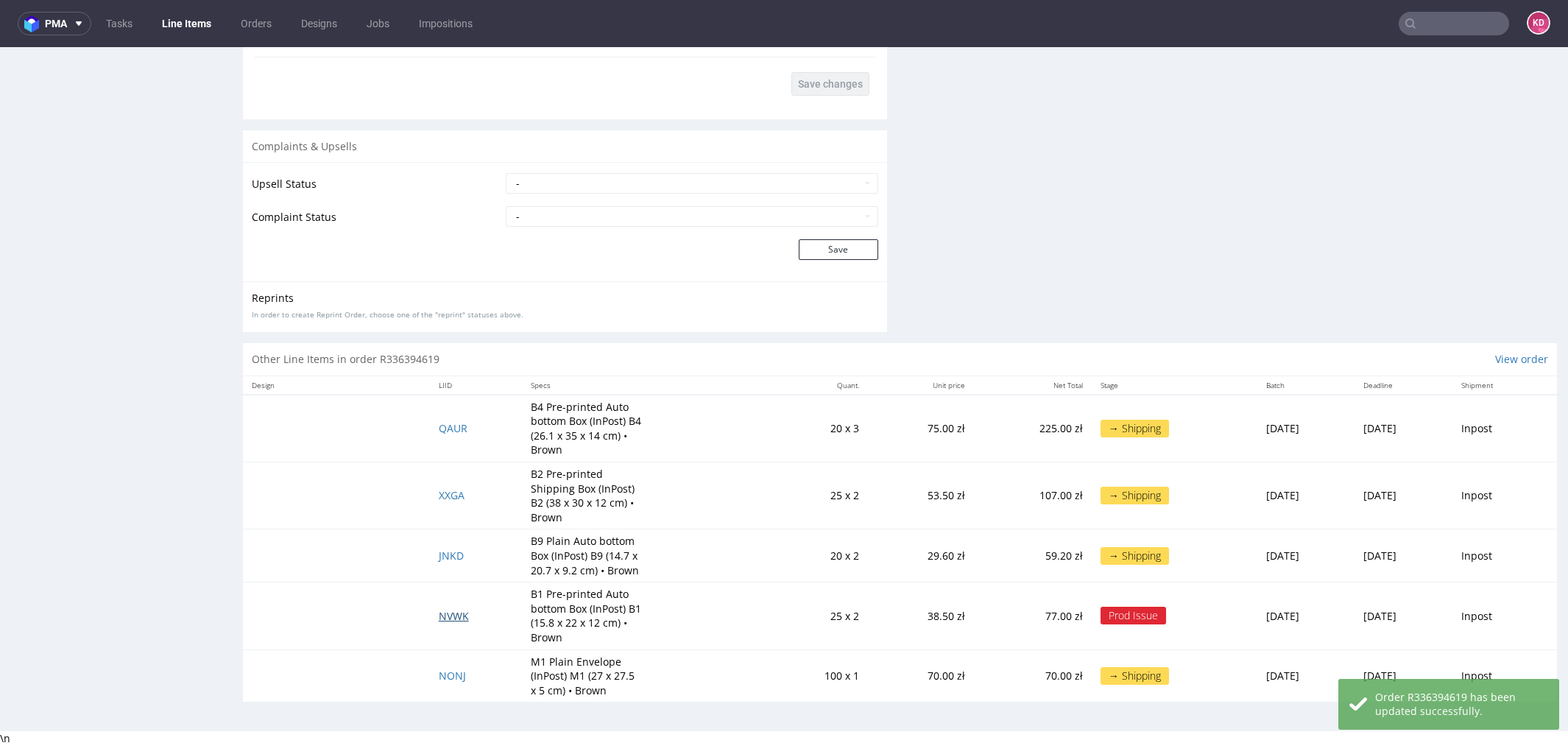
click at [447, 611] on span "NVWK" at bounding box center [453, 615] width 30 height 14
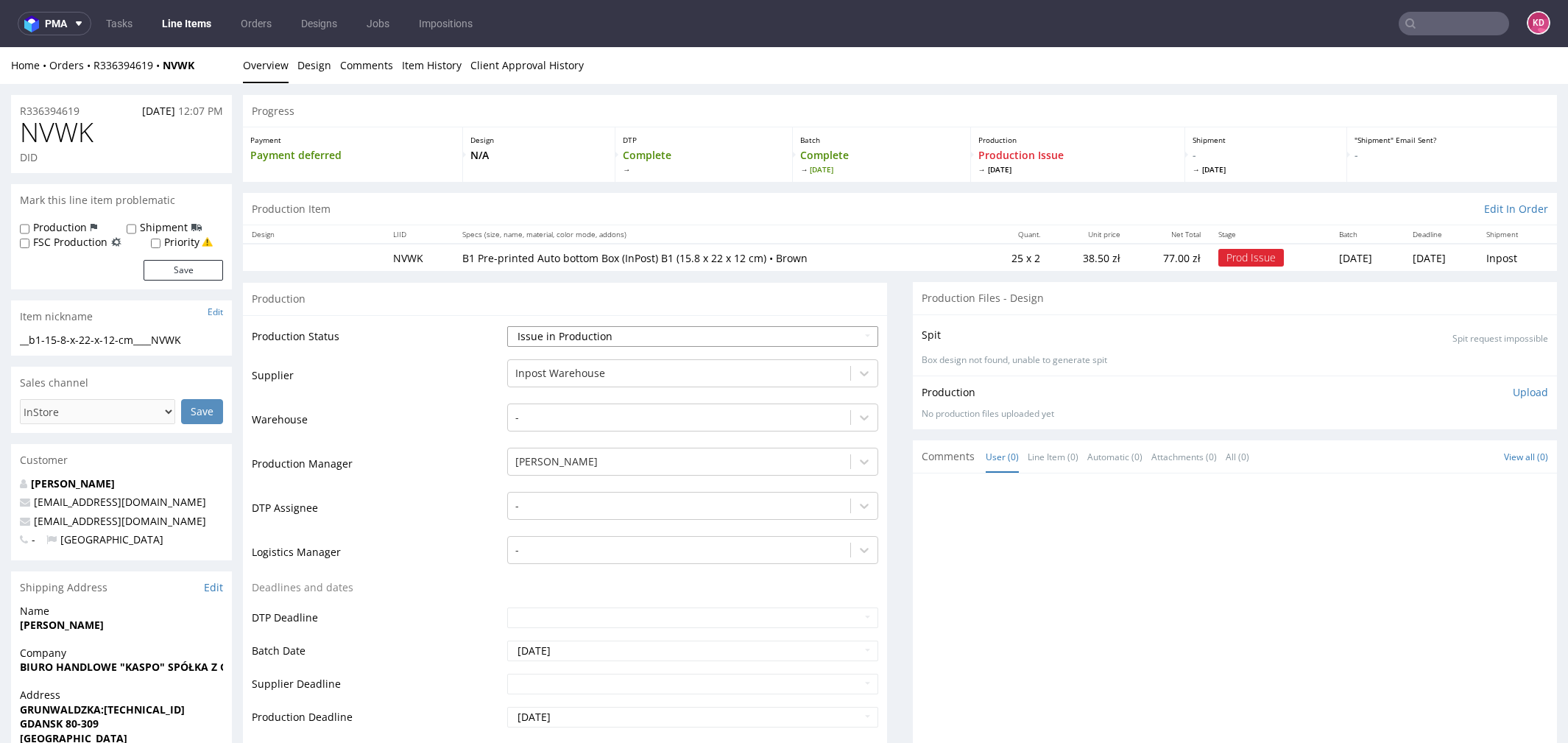
click at [687, 334] on select "Waiting for Artwork Waiting for Diecut Waiting for Mockup Waiting for DTP Waiti…" at bounding box center [693, 336] width 371 height 21
select select "sent_to_warehouse_fulfillment"
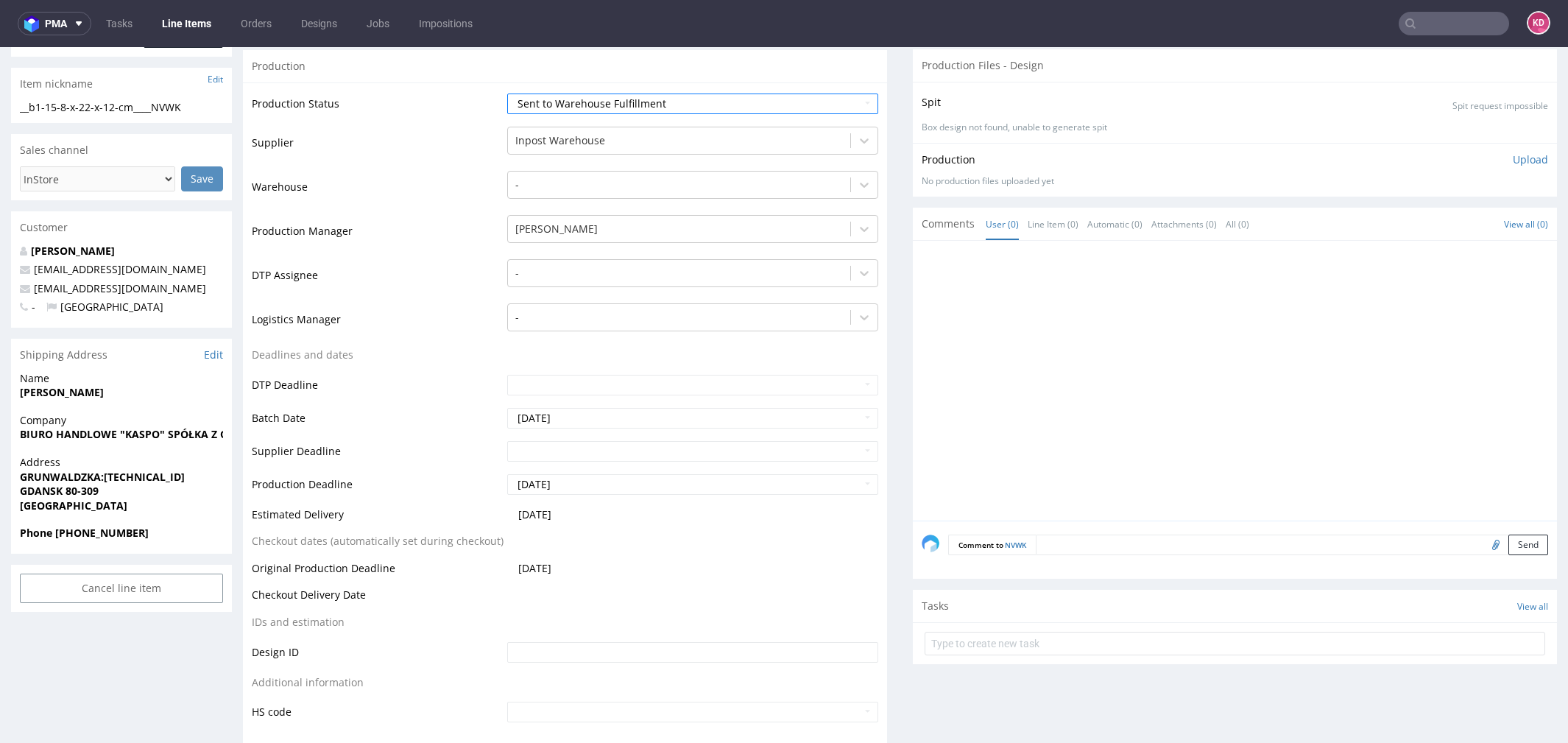
scroll to position [681, 0]
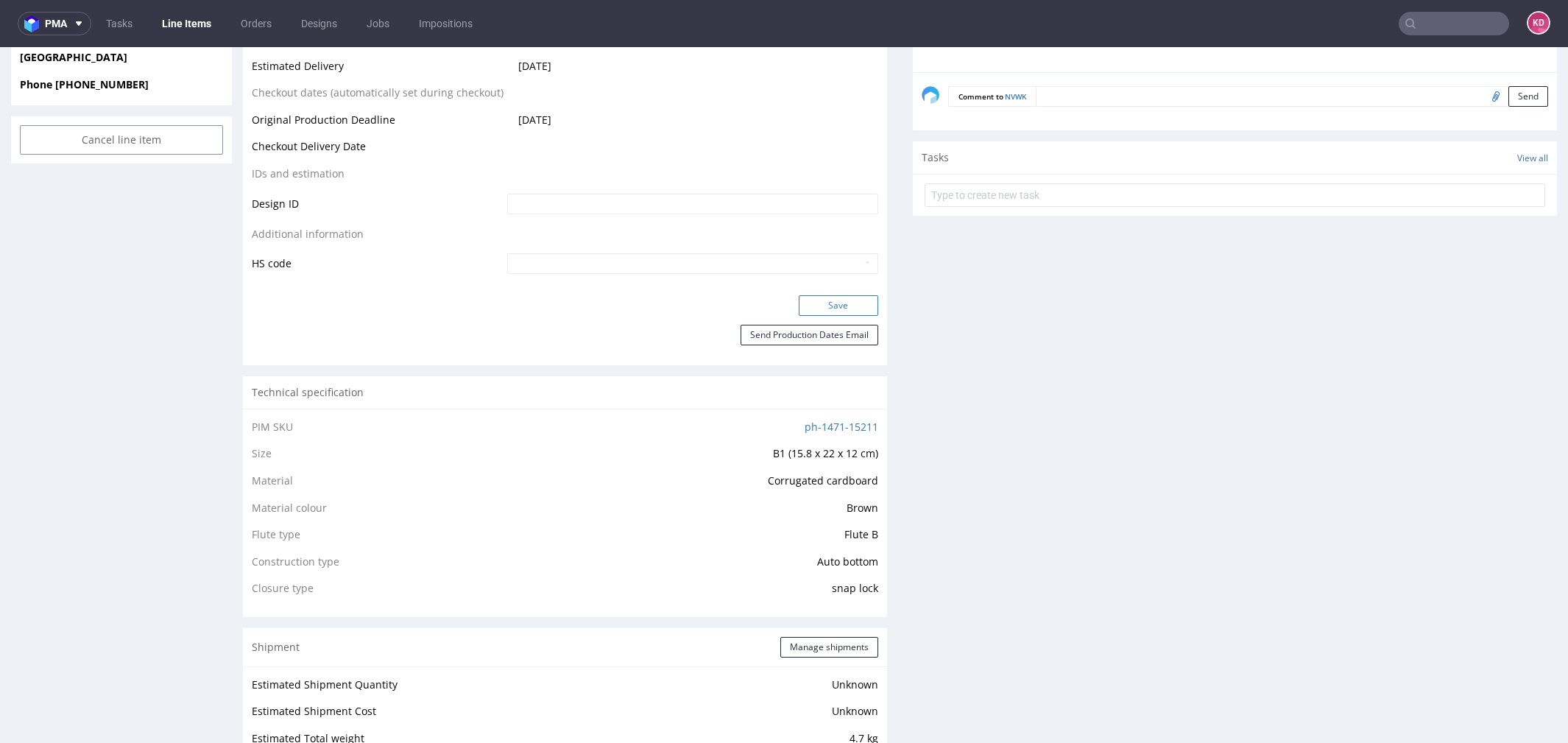
click at [829, 296] on button "Save" at bounding box center [838, 305] width 79 height 21
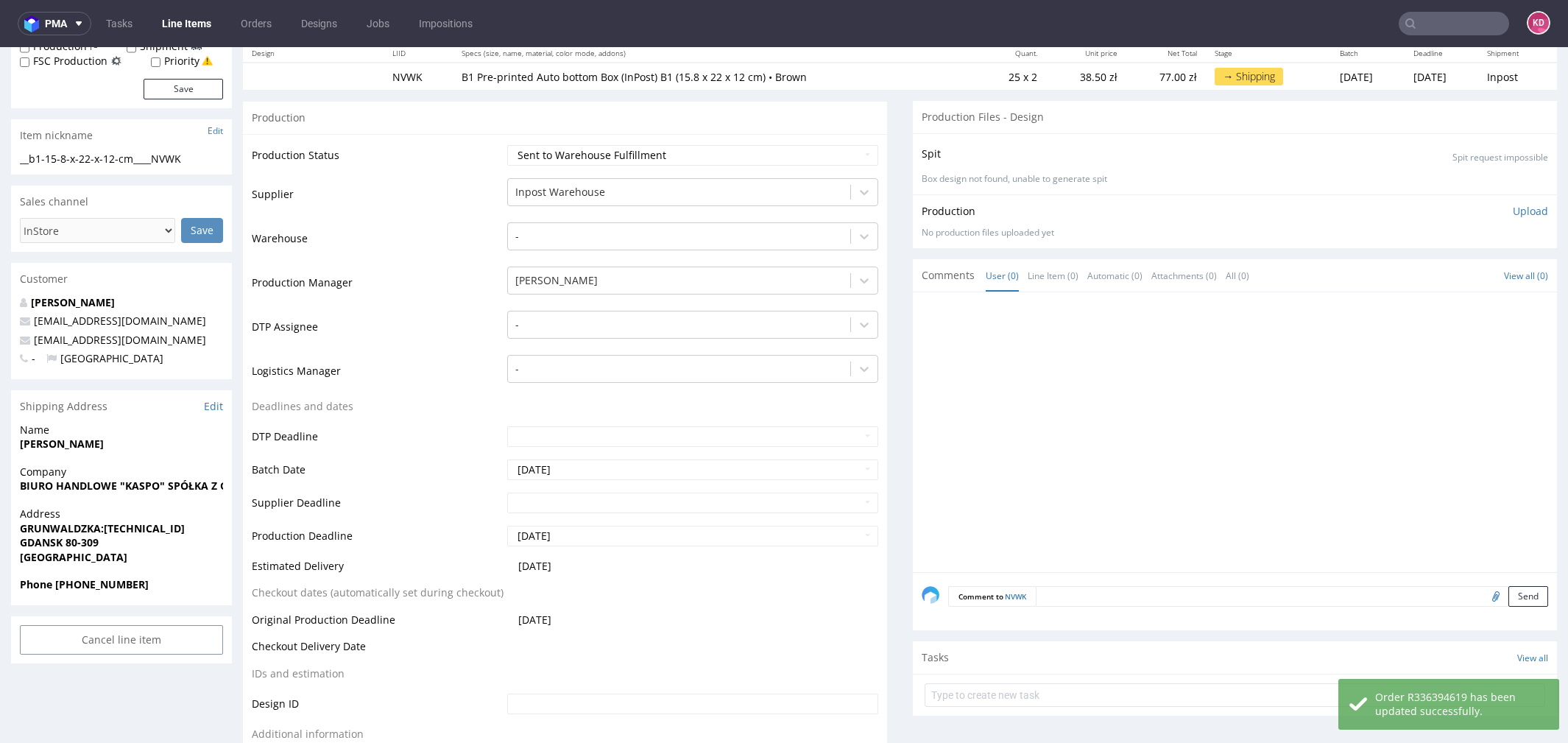
scroll to position [0, 0]
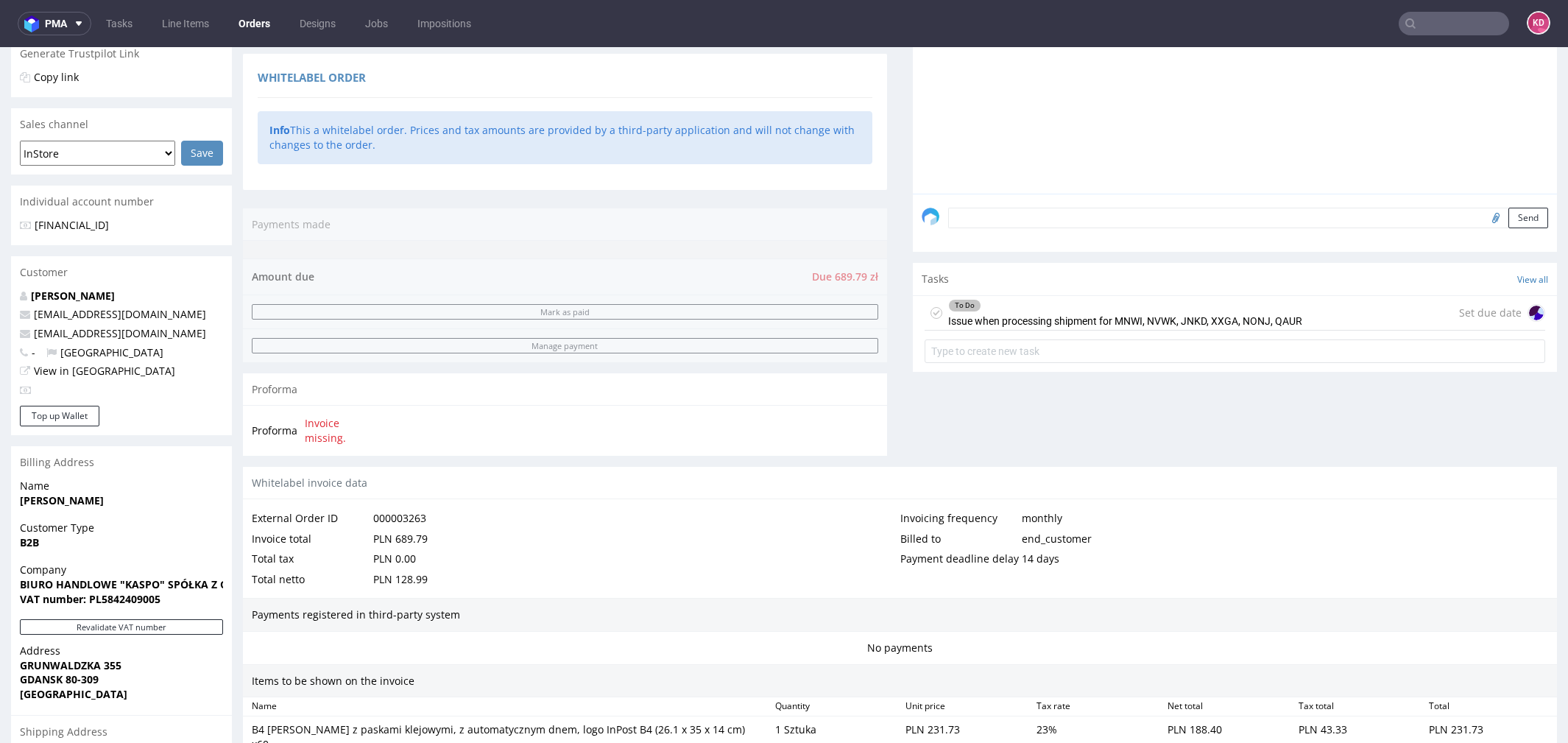
scroll to position [414, 0]
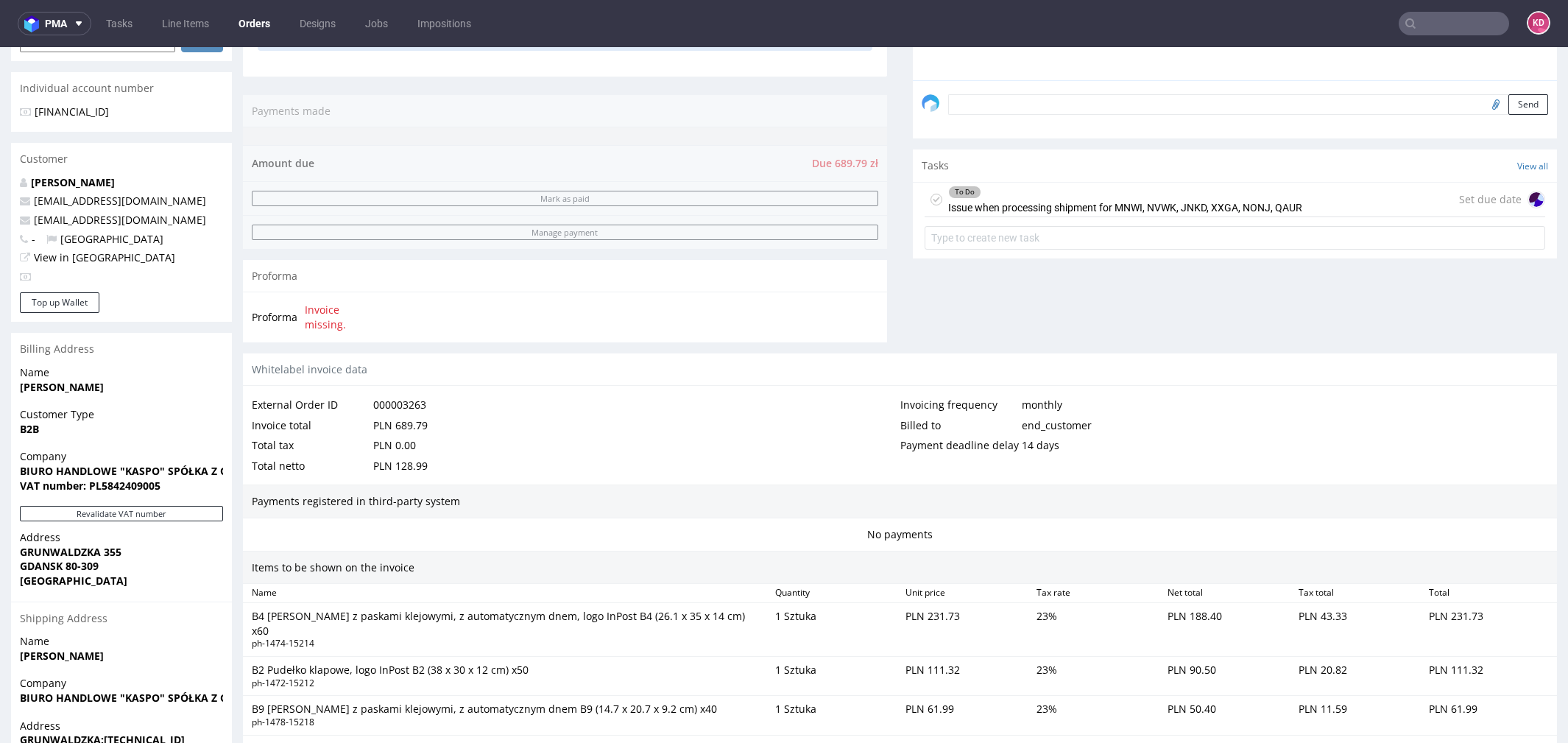
click at [933, 199] on use at bounding box center [936, 198] width 7 height 5
